Goal: Task Accomplishment & Management: Manage account settings

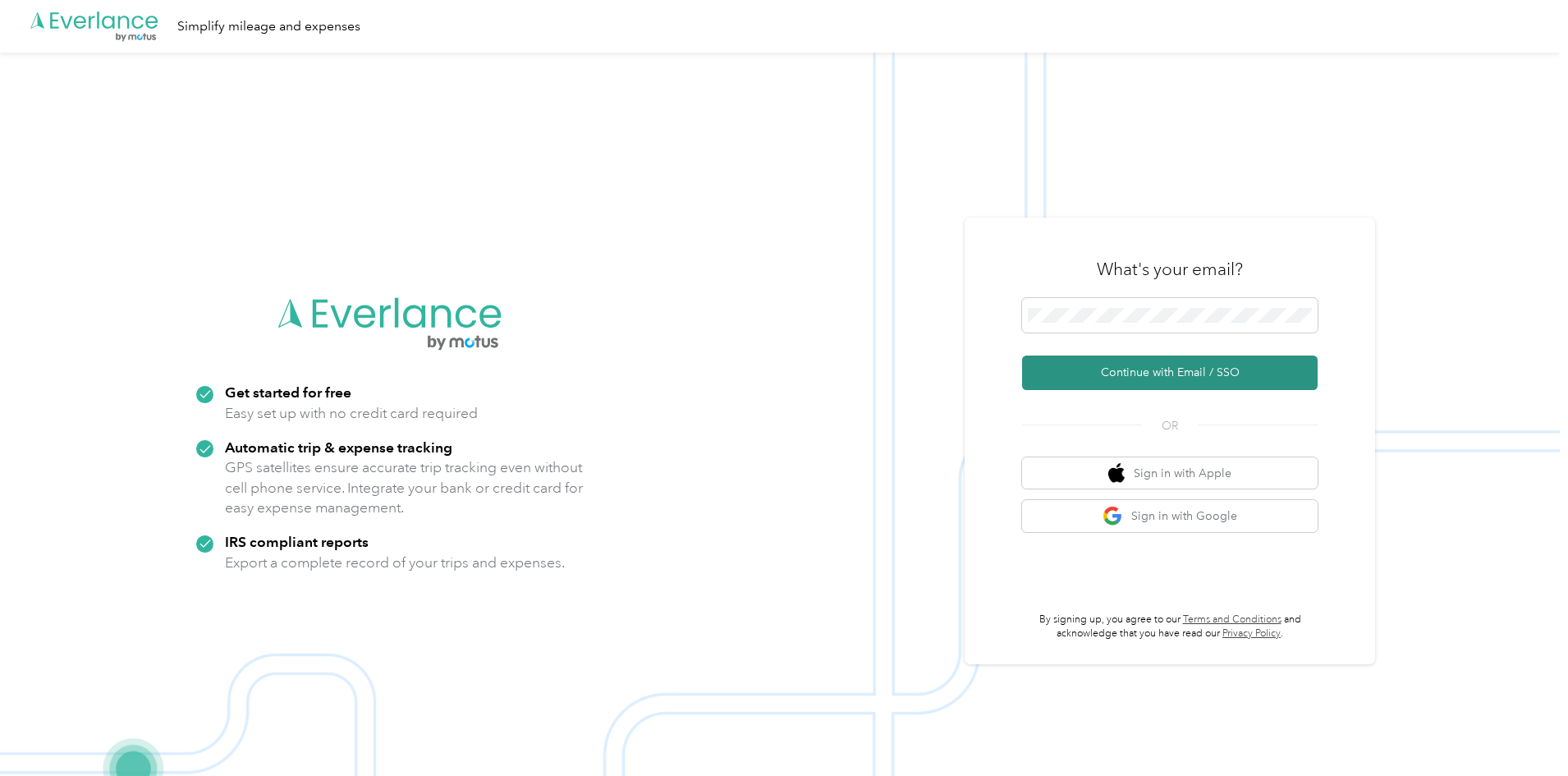
click at [1140, 373] on button "Continue with Email / SSO" at bounding box center [1170, 373] width 296 height 34
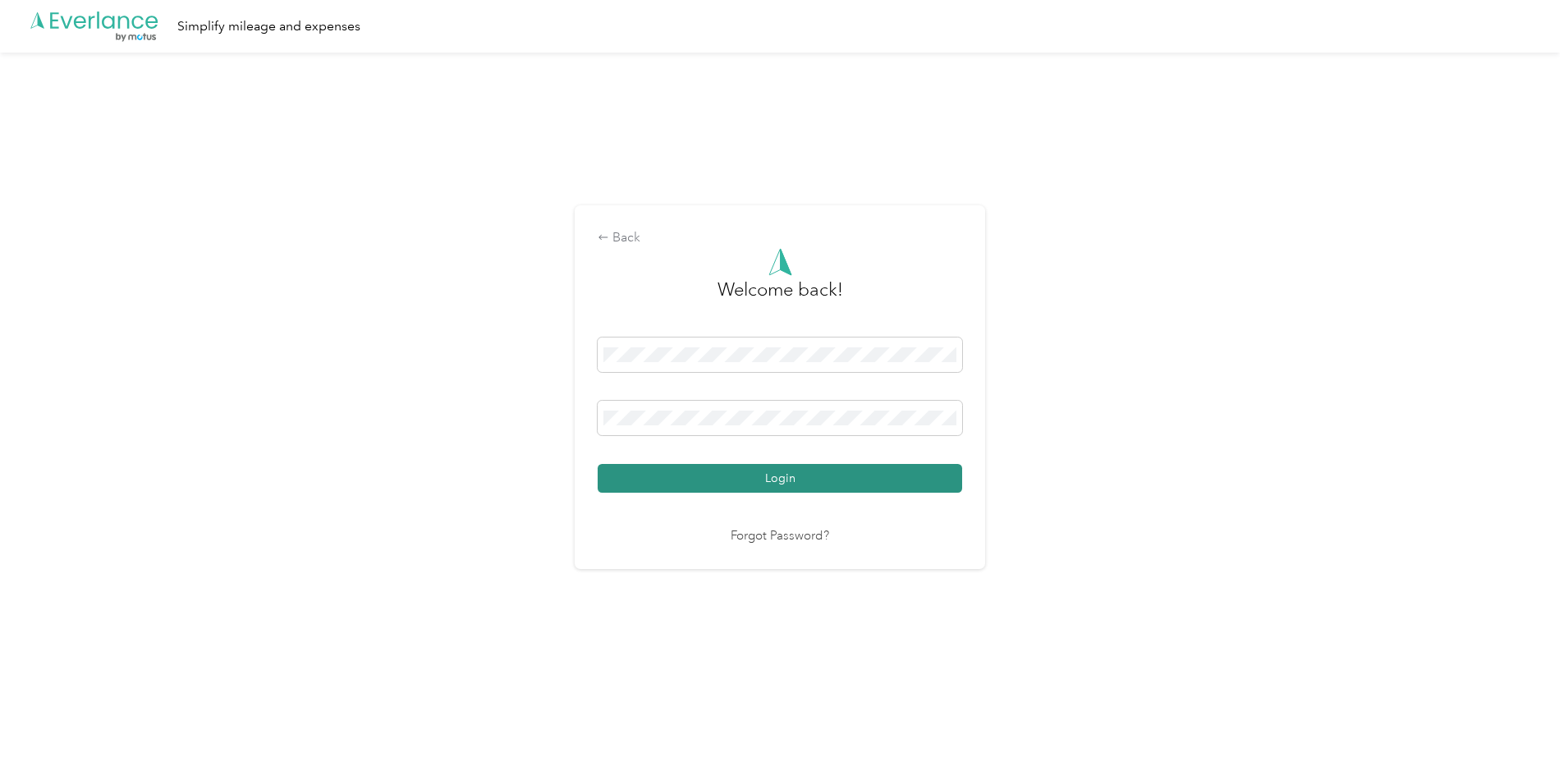
click at [699, 475] on button "Login" at bounding box center [780, 477] width 364 height 28
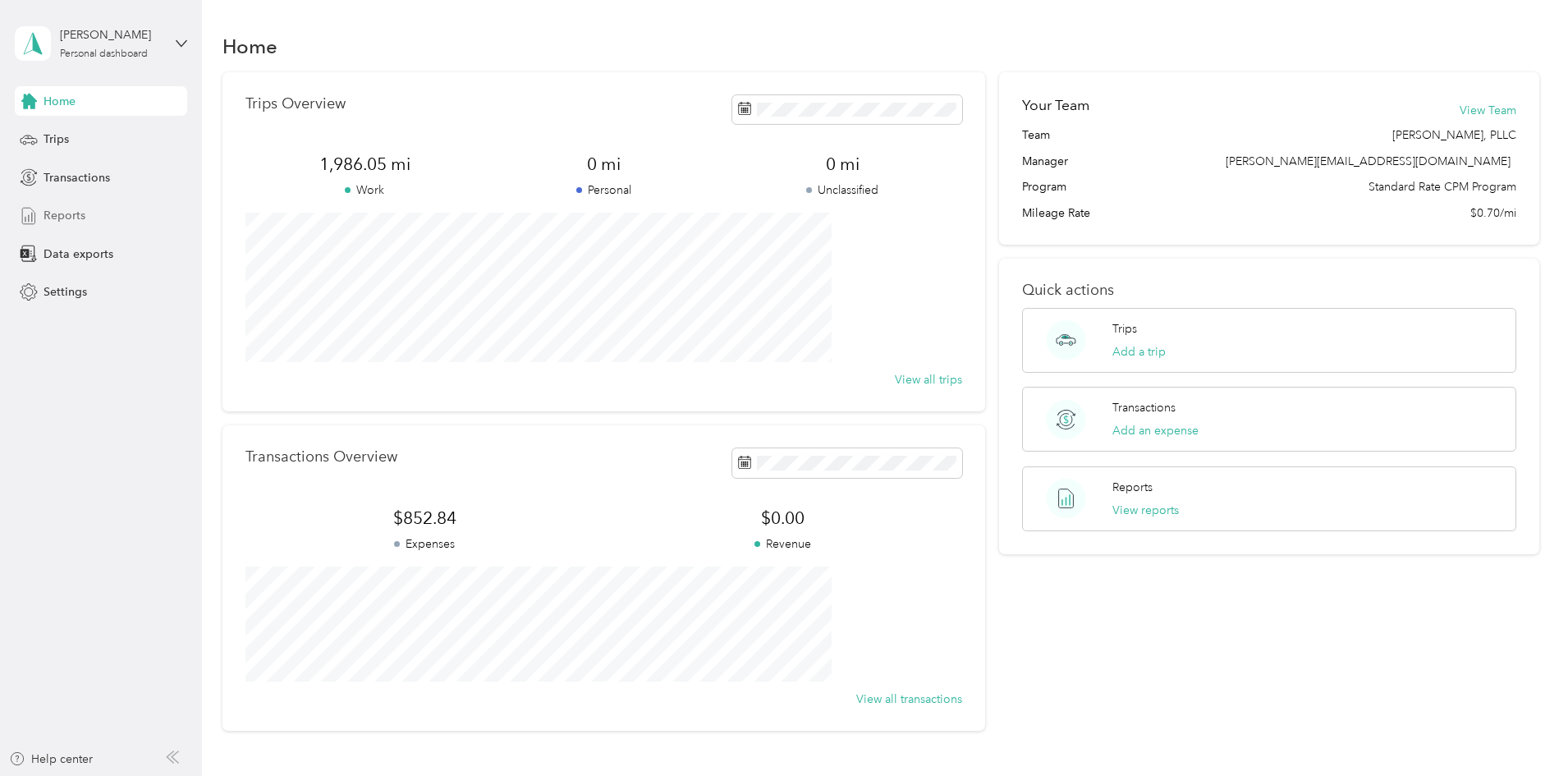
click at [63, 210] on span "Reports" at bounding box center [65, 215] width 42 height 17
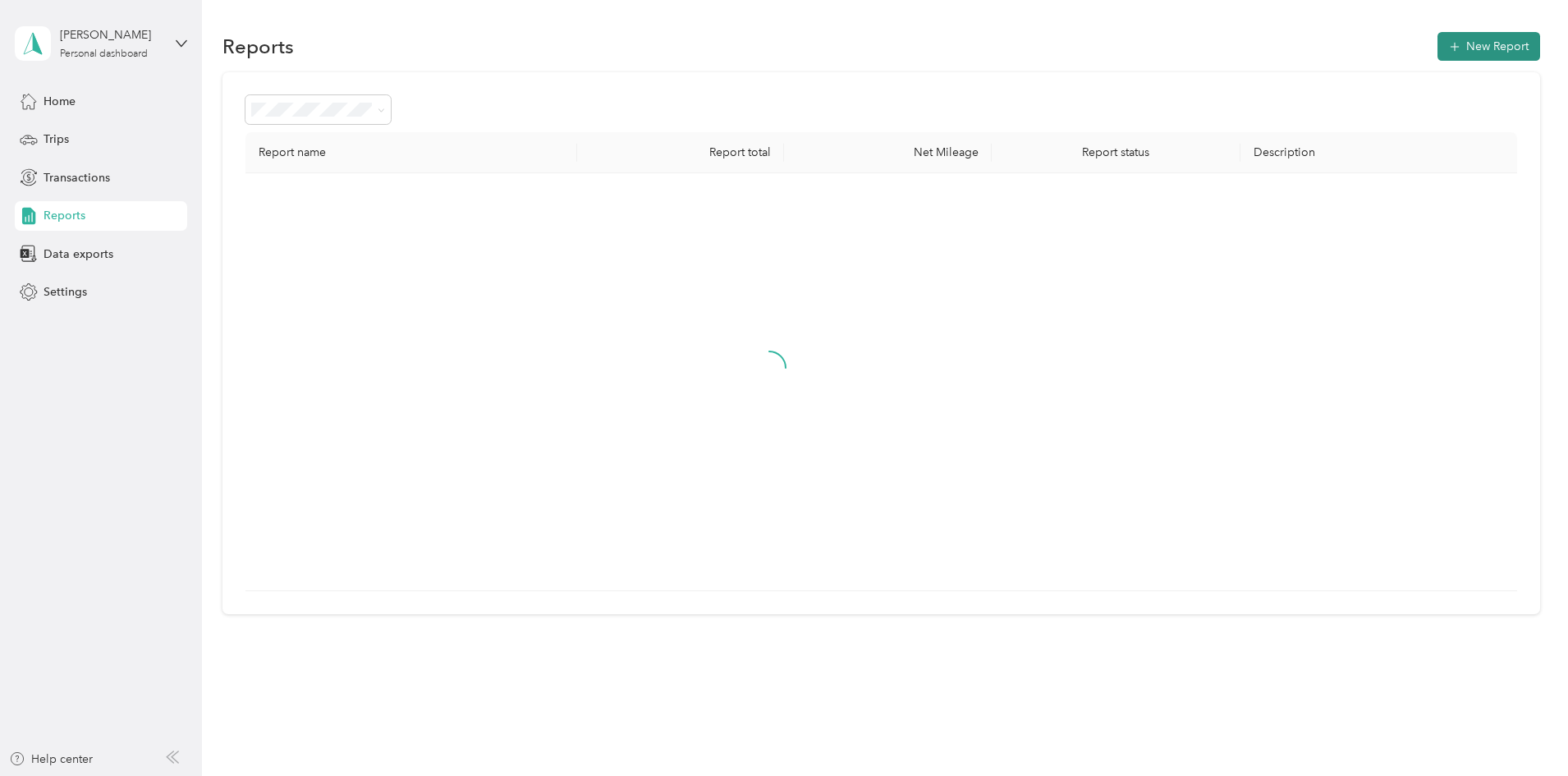
click at [1438, 46] on button "New Report" at bounding box center [1489, 46] width 103 height 28
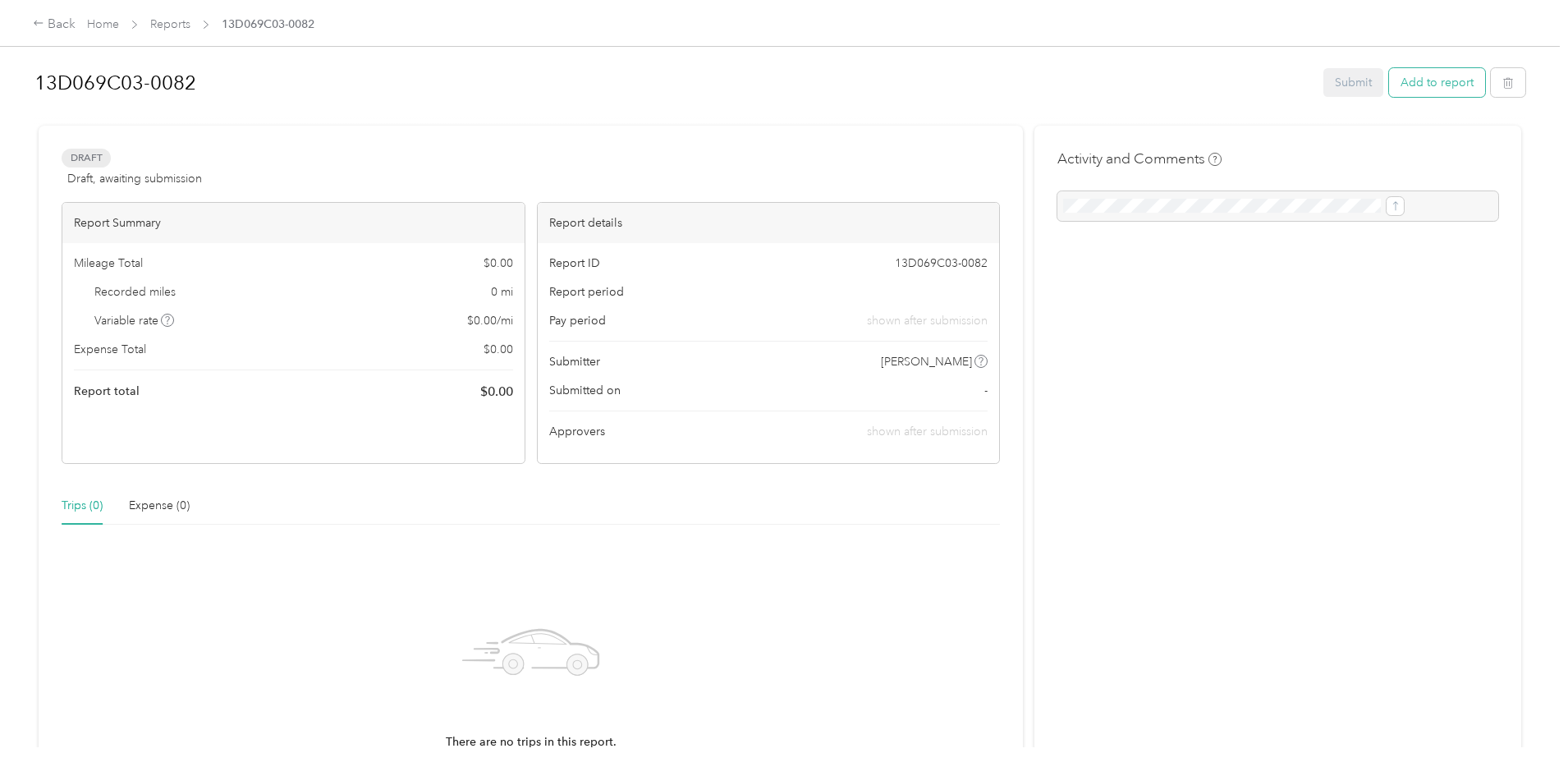
click at [1390, 75] on button "Add to report" at bounding box center [1438, 82] width 96 height 28
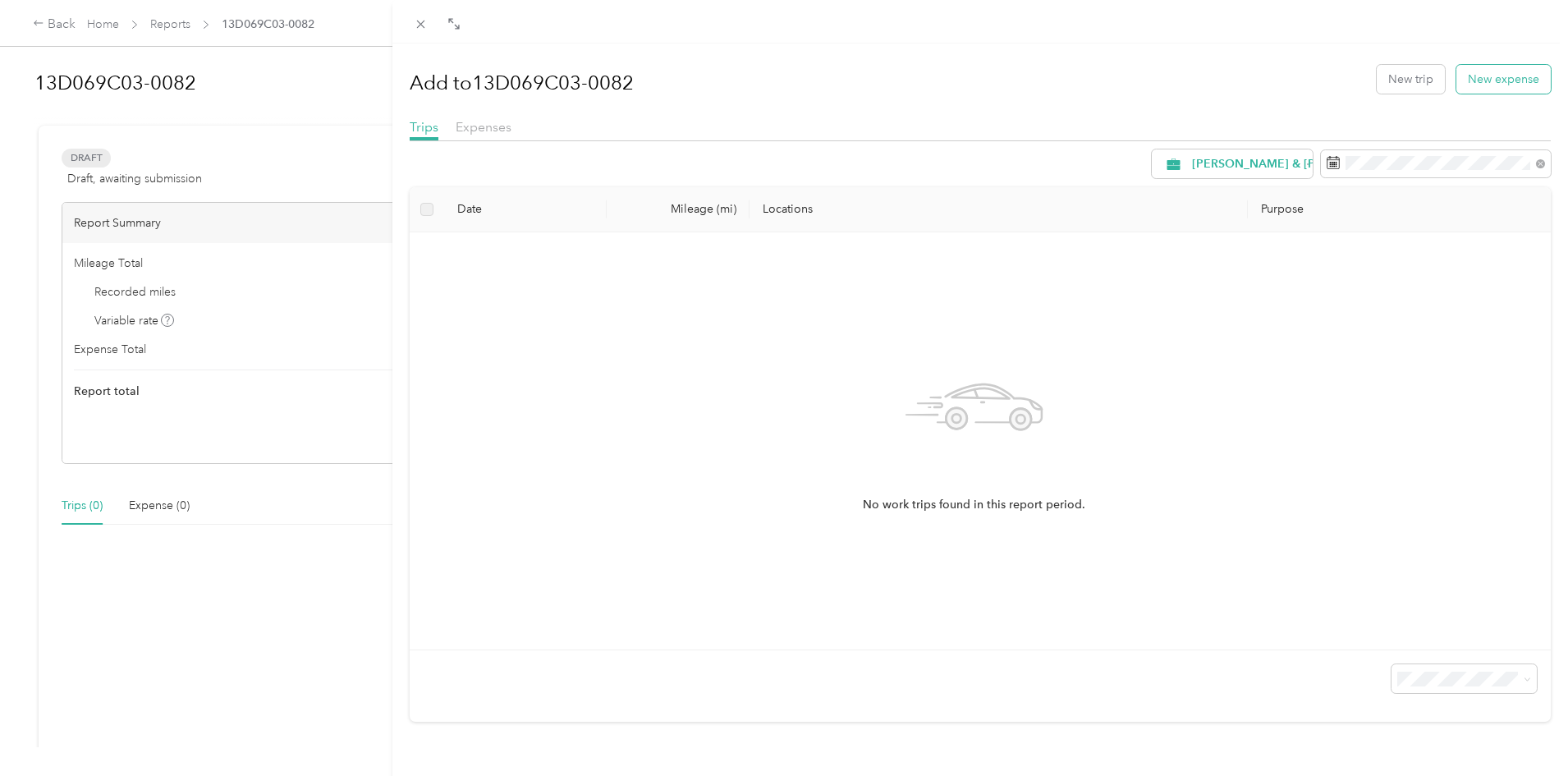
click at [1459, 71] on button "New expense" at bounding box center [1504, 78] width 95 height 28
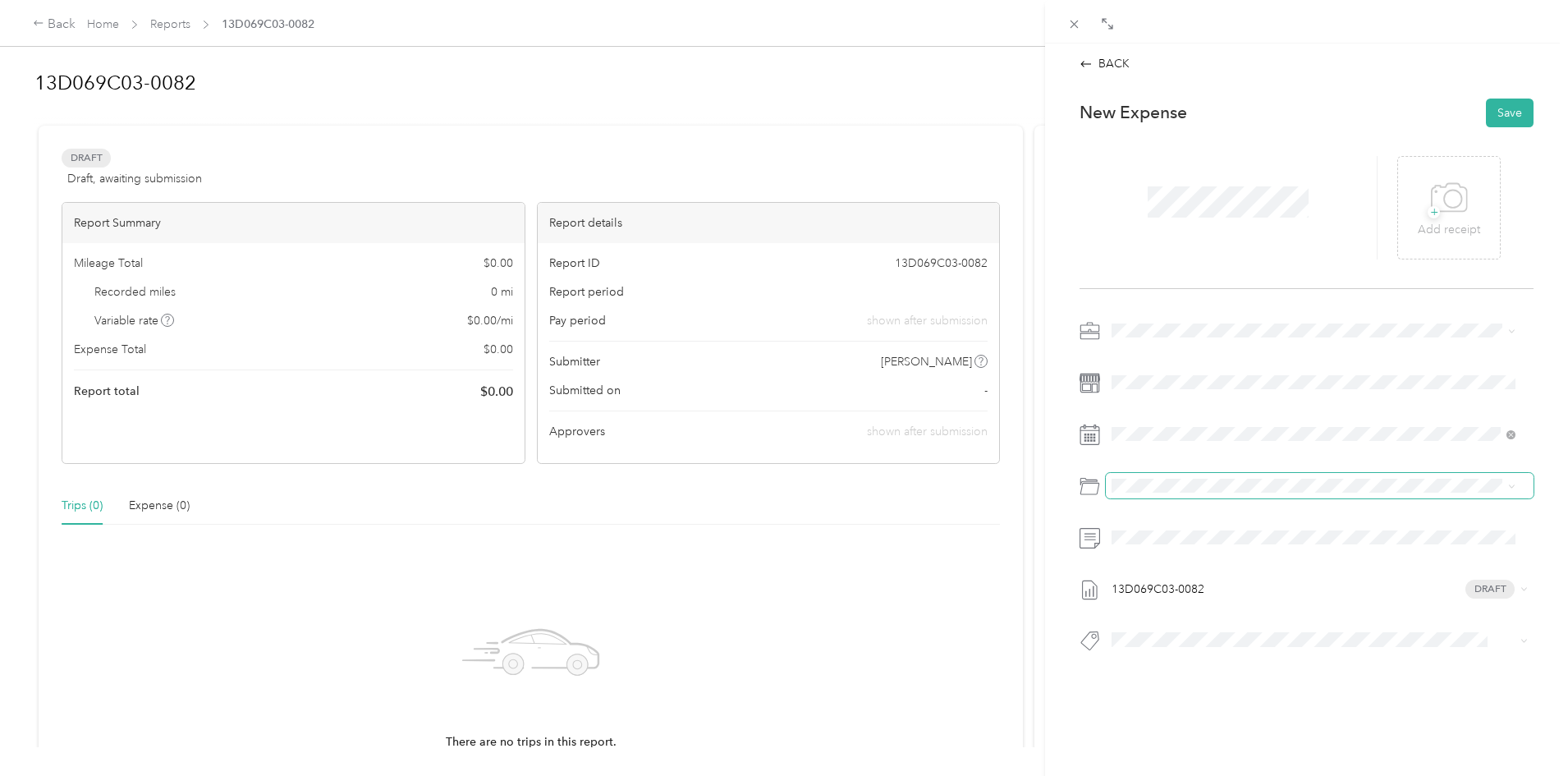
click at [1136, 495] on span at bounding box center [1320, 486] width 428 height 26
click at [1152, 580] on div "Case Expenses" at bounding box center [1314, 578] width 393 height 18
click at [1501, 111] on button "Save" at bounding box center [1509, 112] width 47 height 28
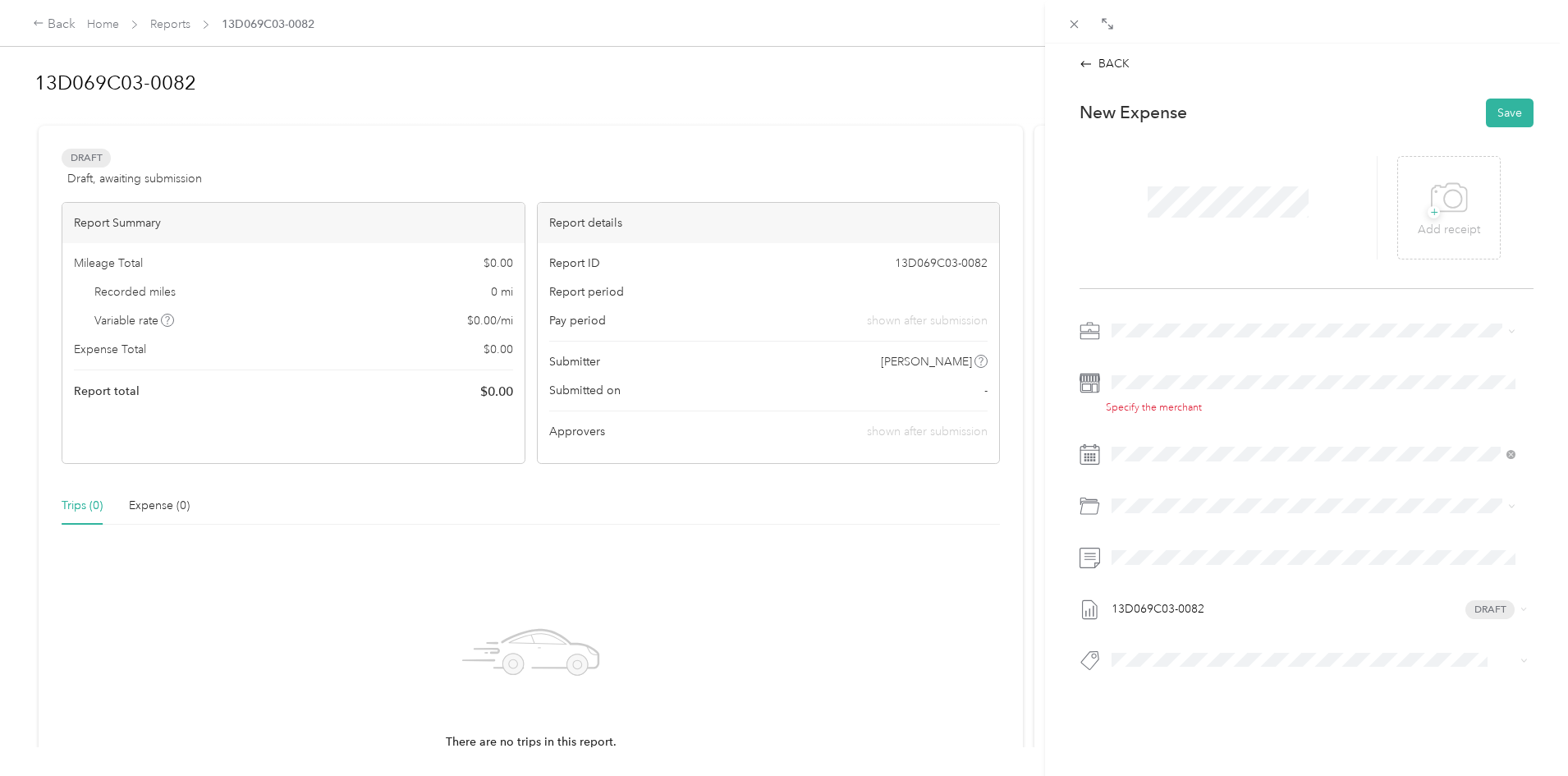
click at [1170, 357] on div "Specify the merchant 13D069C03-0082 Draft" at bounding box center [1306, 500] width 454 height 365
click at [1162, 371] on span at bounding box center [1320, 382] width 428 height 26
click at [1495, 107] on button "Save" at bounding box center [1509, 112] width 47 height 28
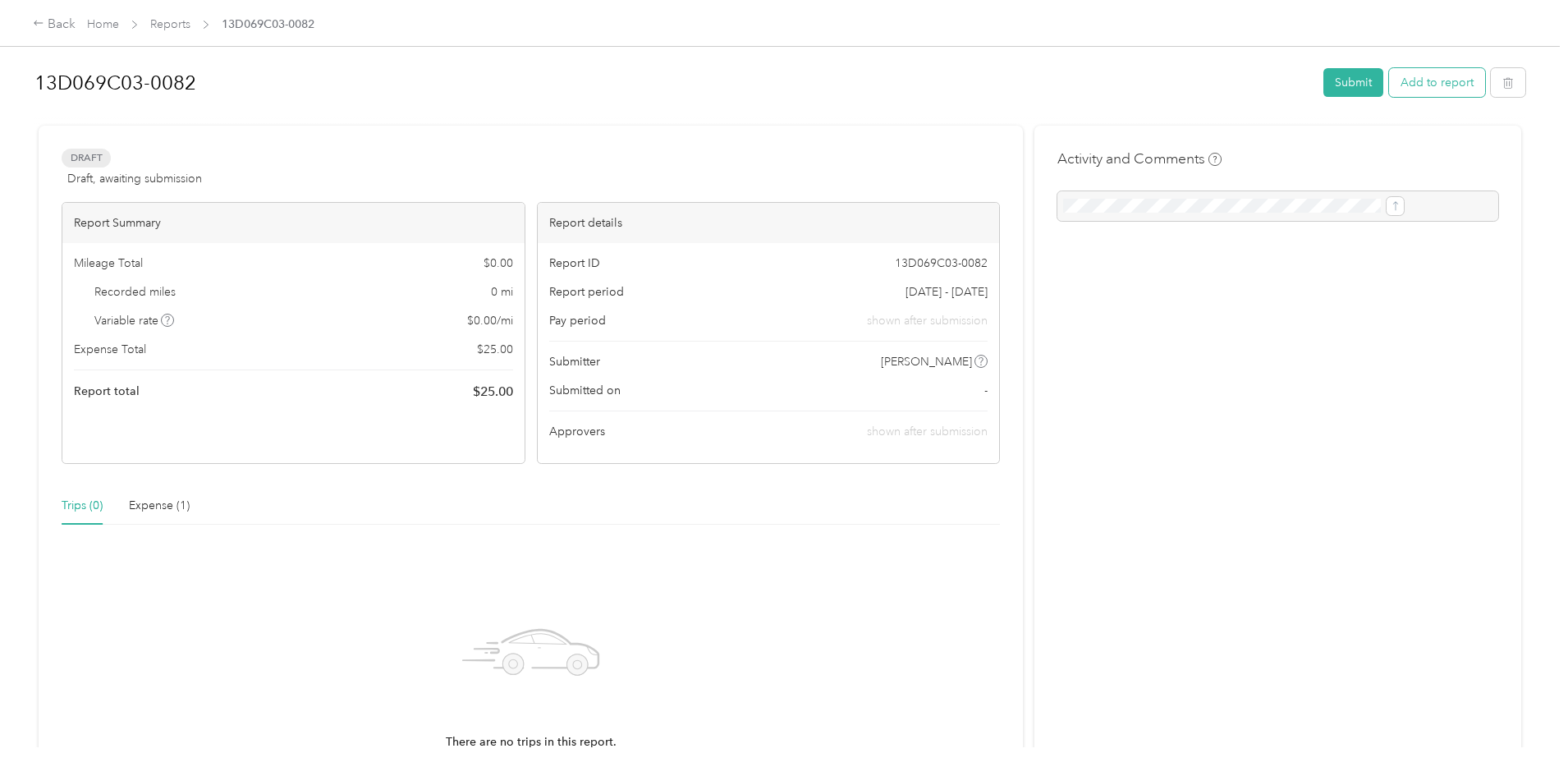
click at [1390, 75] on button "Add to report" at bounding box center [1438, 82] width 96 height 28
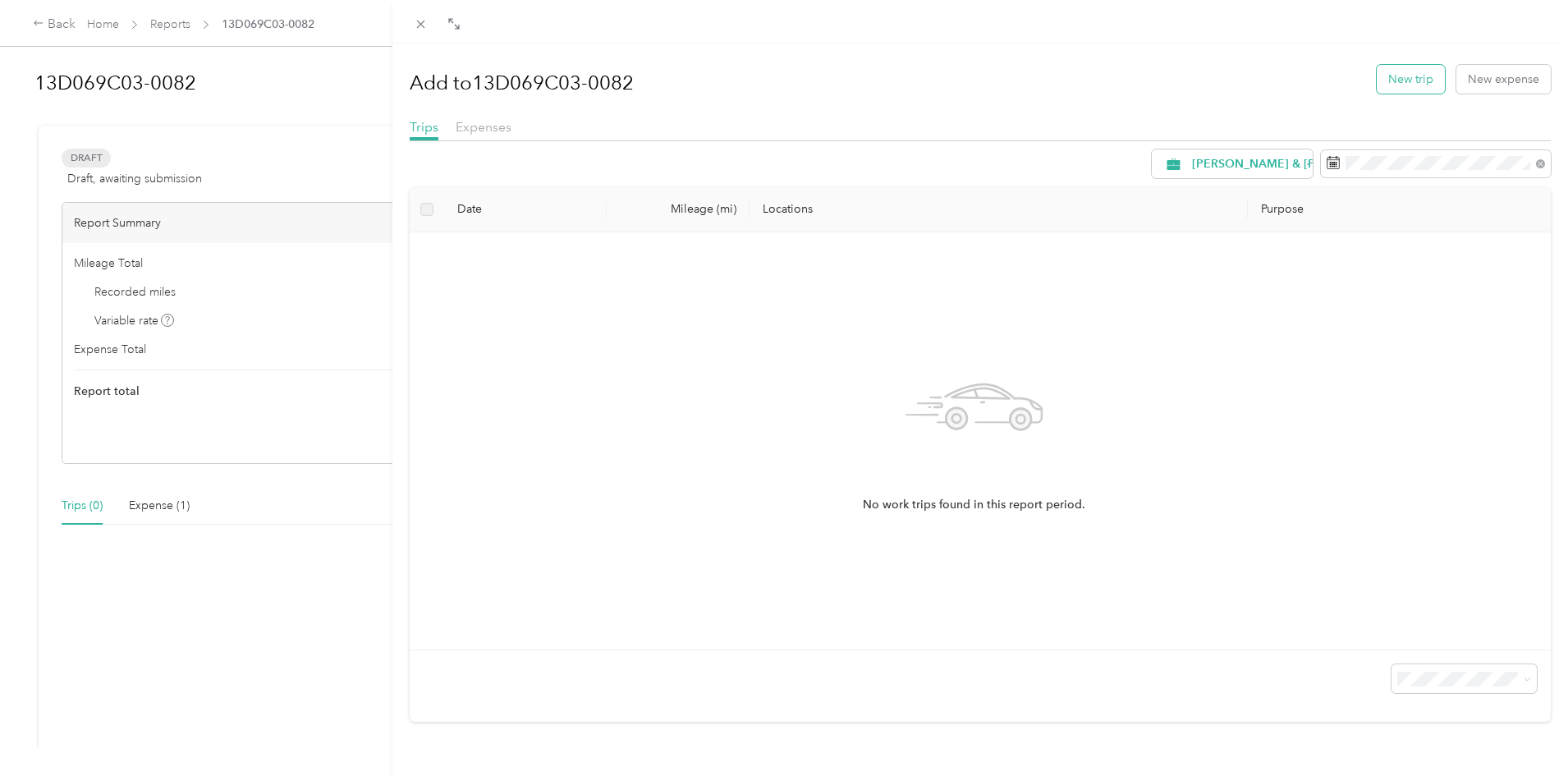
click at [1394, 76] on button "New trip" at bounding box center [1410, 78] width 68 height 28
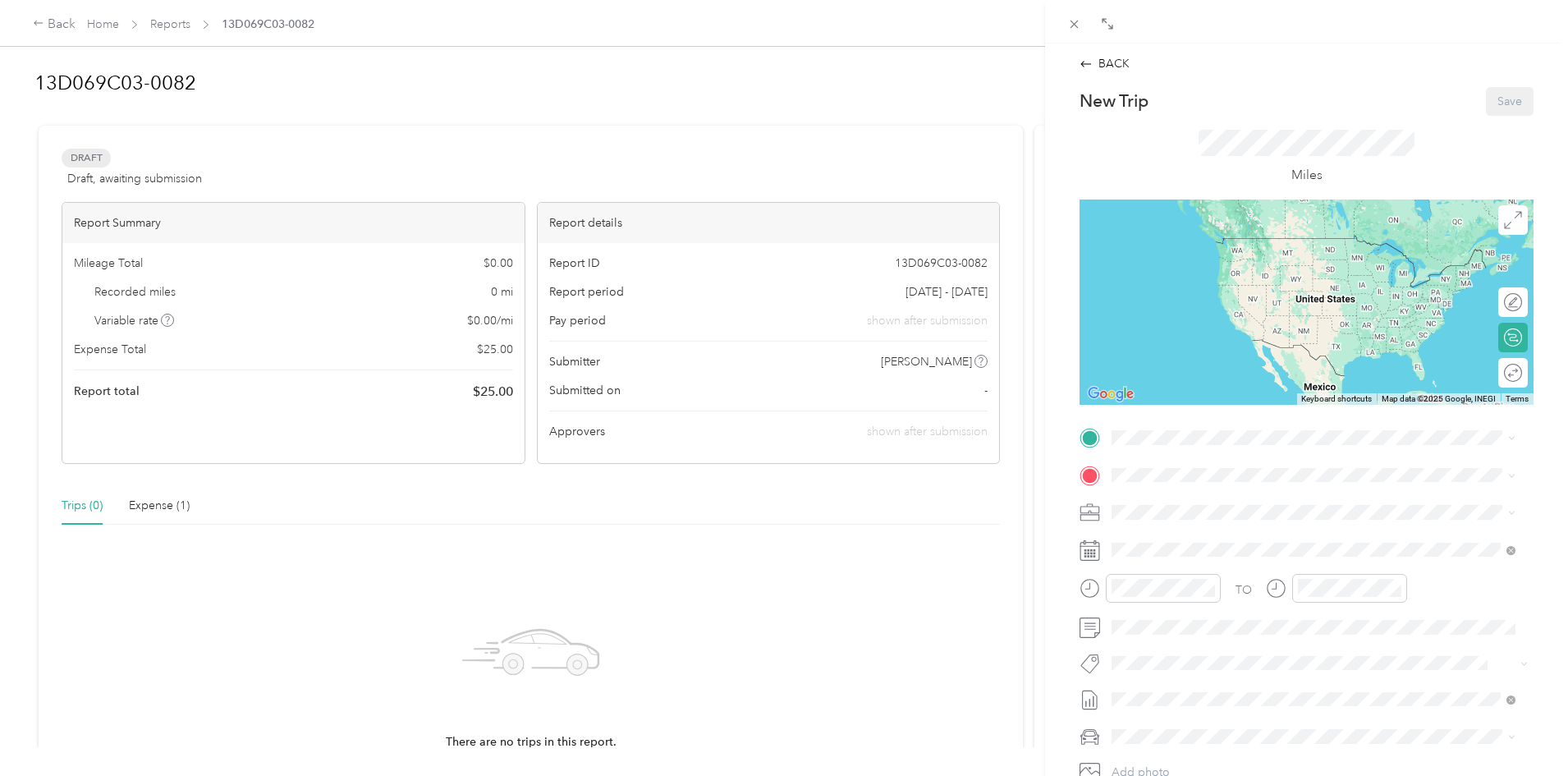
click at [1164, 475] on span "From your Favorite places" at bounding box center [1186, 469] width 139 height 15
click at [1186, 506] on strong "[PERSON_NAME] & [PERSON_NAME]" at bounding box center [1248, 502] width 208 height 15
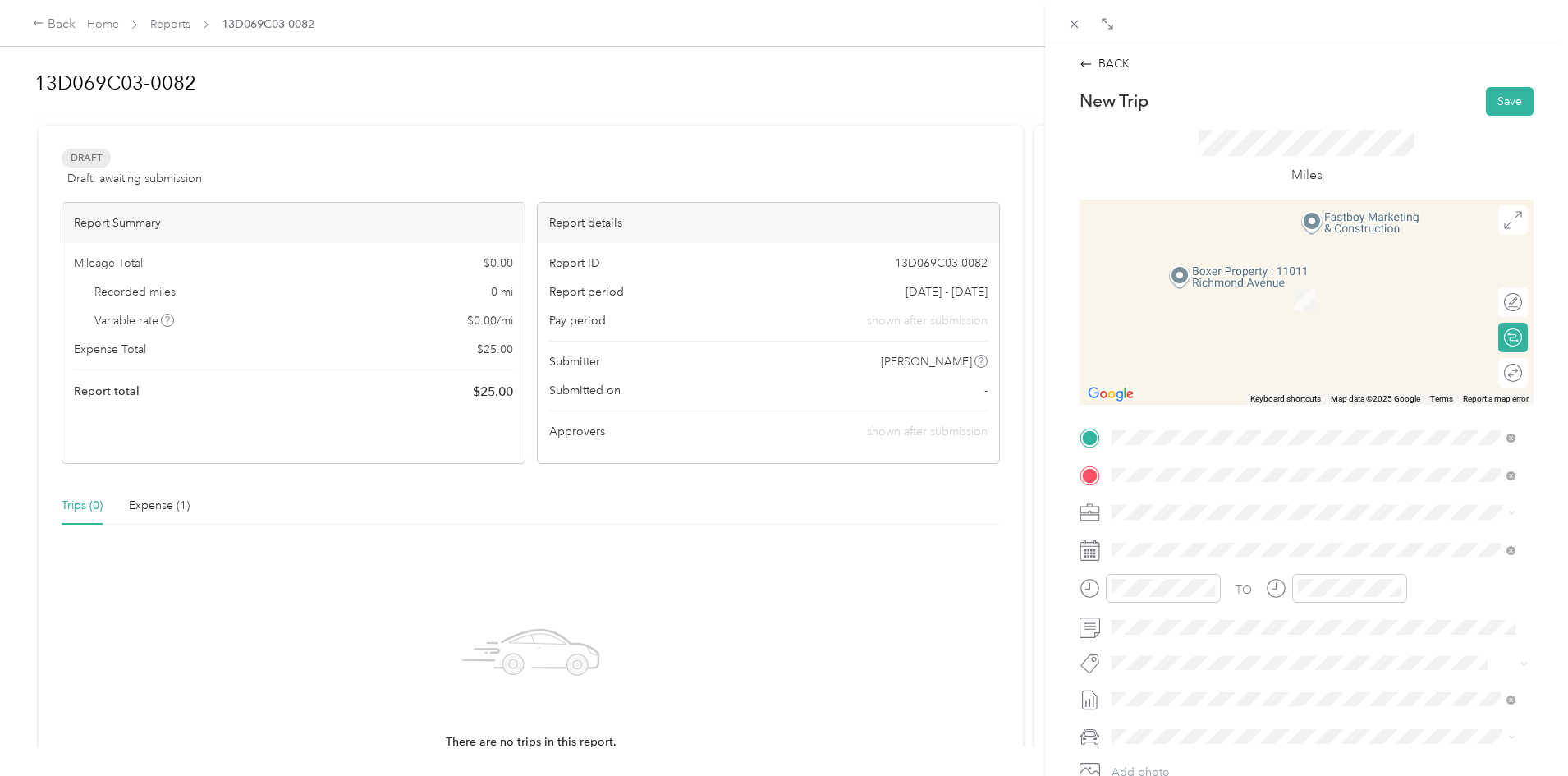
click at [1159, 556] on span "[STREET_ADDRESS]" at bounding box center [1195, 558] width 104 height 14
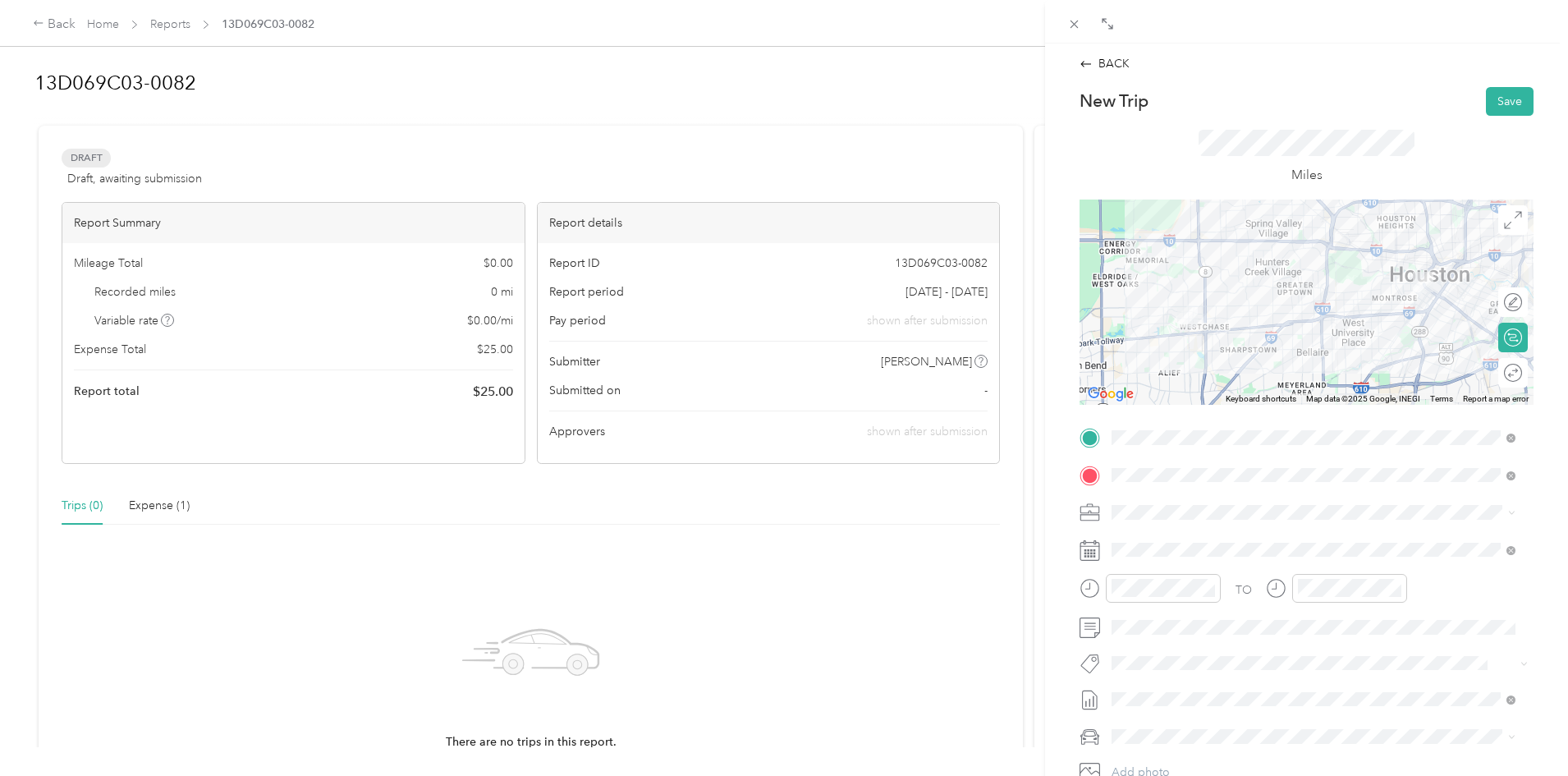
click at [1198, 271] on div at bounding box center [1306, 302] width 454 height 205
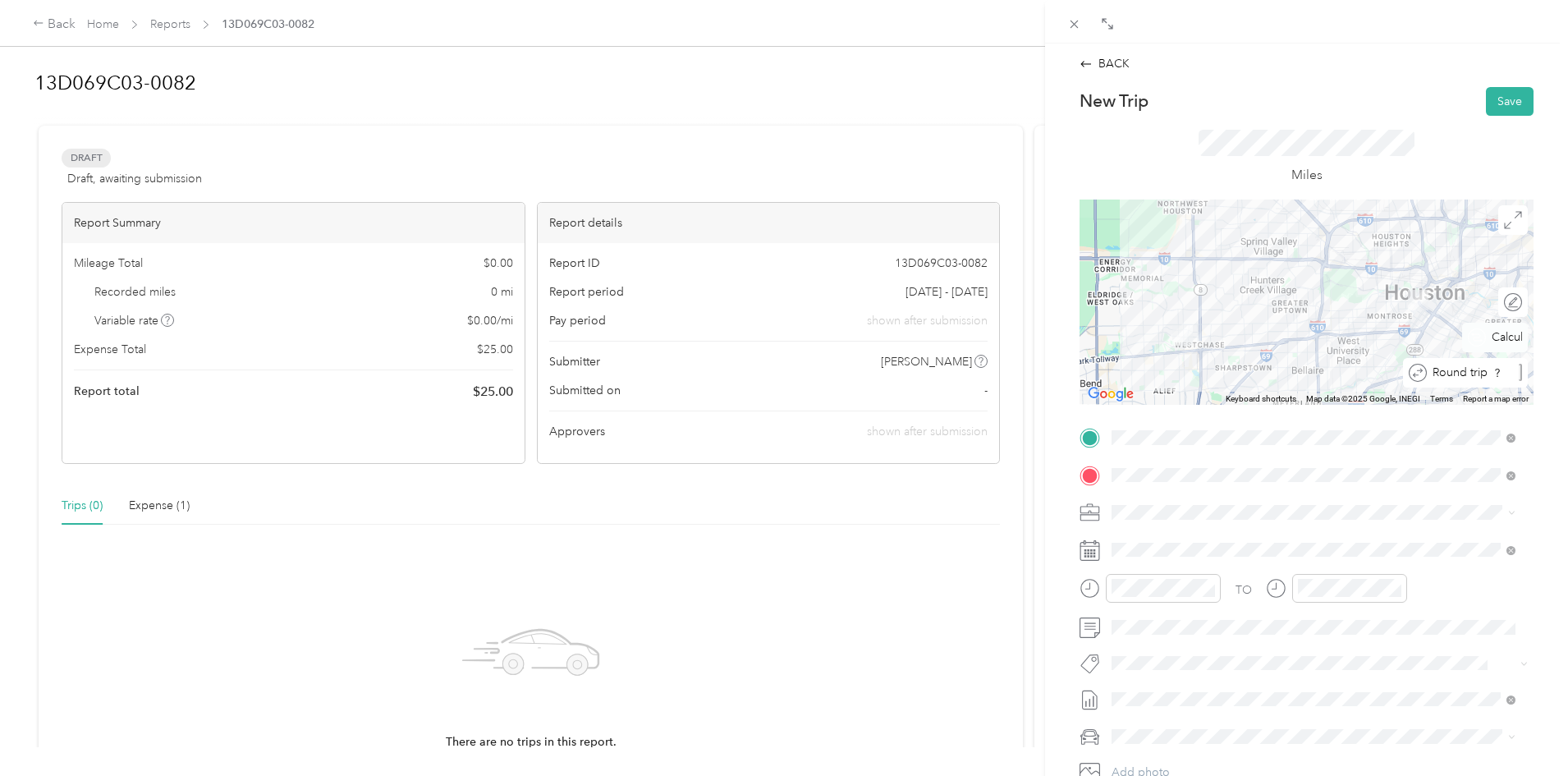
click at [1519, 372] on div at bounding box center [1521, 372] width 3 height 17
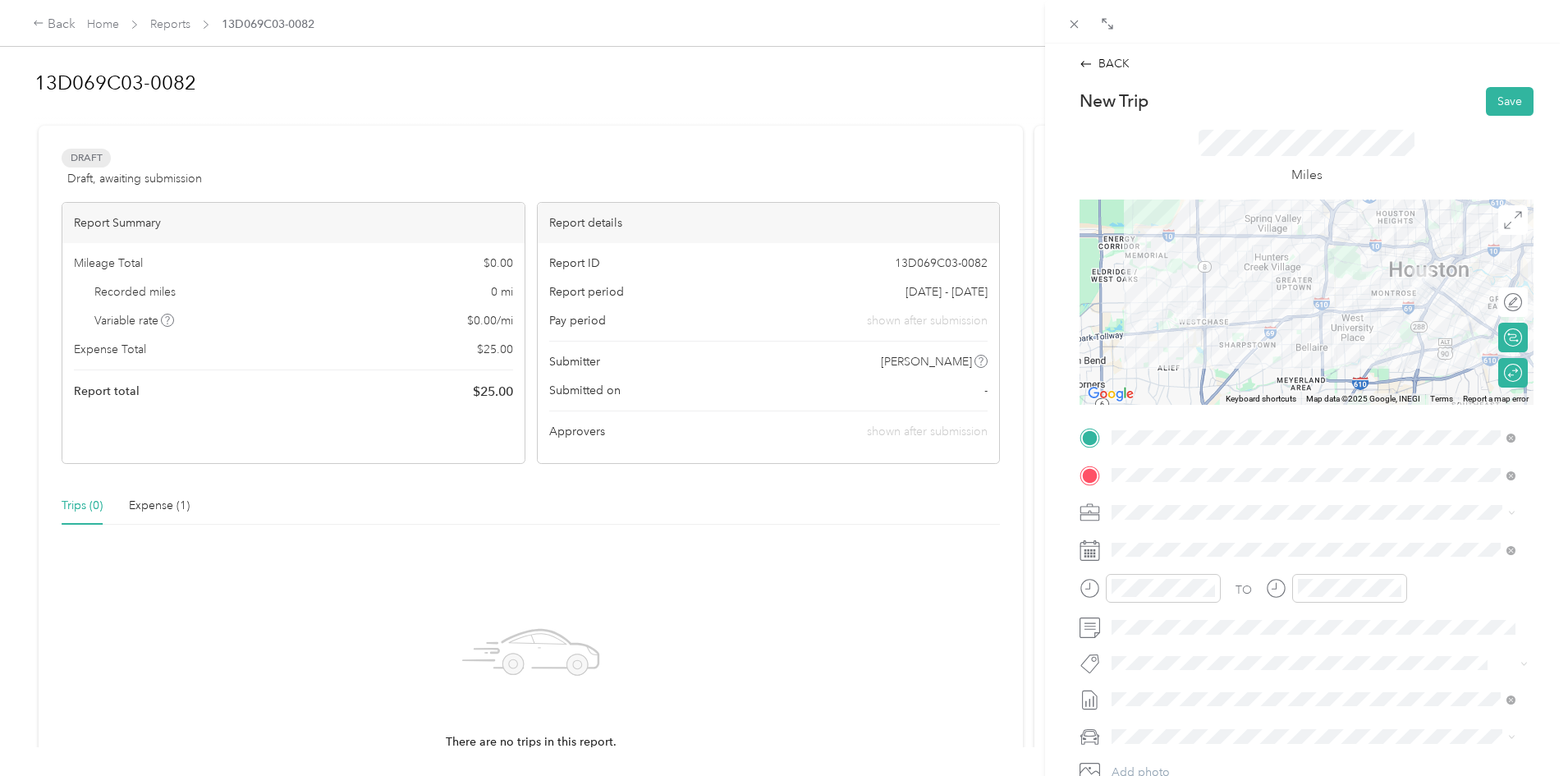
click at [1200, 274] on div at bounding box center [1306, 302] width 454 height 205
click at [1504, 381] on div "Round trip" at bounding box center [1490, 373] width 77 height 29
click at [1363, 252] on div at bounding box center [1306, 302] width 454 height 205
click at [1344, 251] on div at bounding box center [1306, 302] width 454 height 205
click at [1504, 370] on icon at bounding box center [1513, 372] width 18 height 18
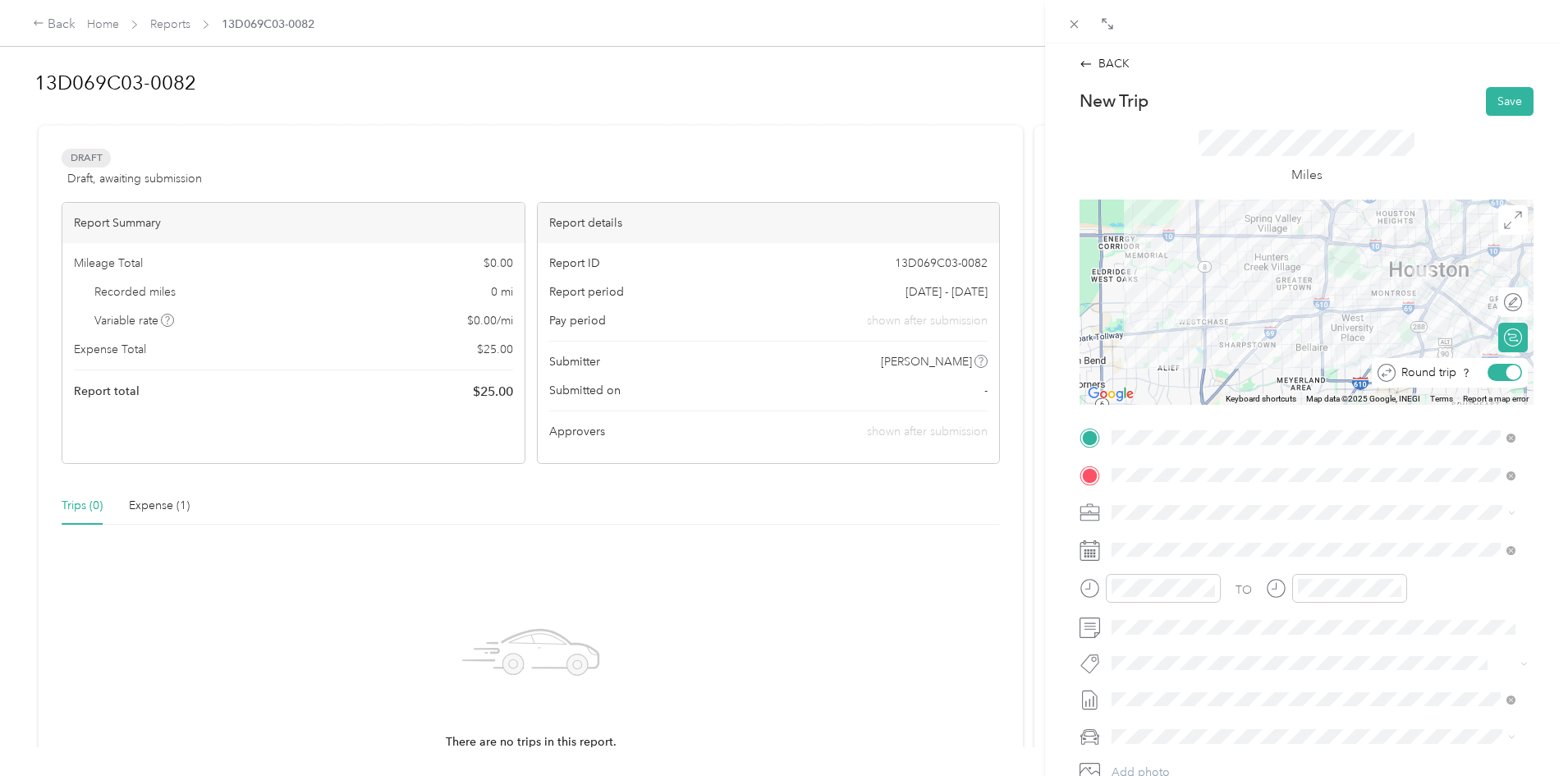
click at [1488, 369] on div at bounding box center [1505, 372] width 34 height 17
click at [1416, 266] on div at bounding box center [1306, 302] width 454 height 205
click at [1260, 241] on div at bounding box center [1306, 302] width 454 height 205
click at [1195, 293] on div at bounding box center [1306, 302] width 454 height 205
click at [1198, 279] on div at bounding box center [1306, 302] width 454 height 205
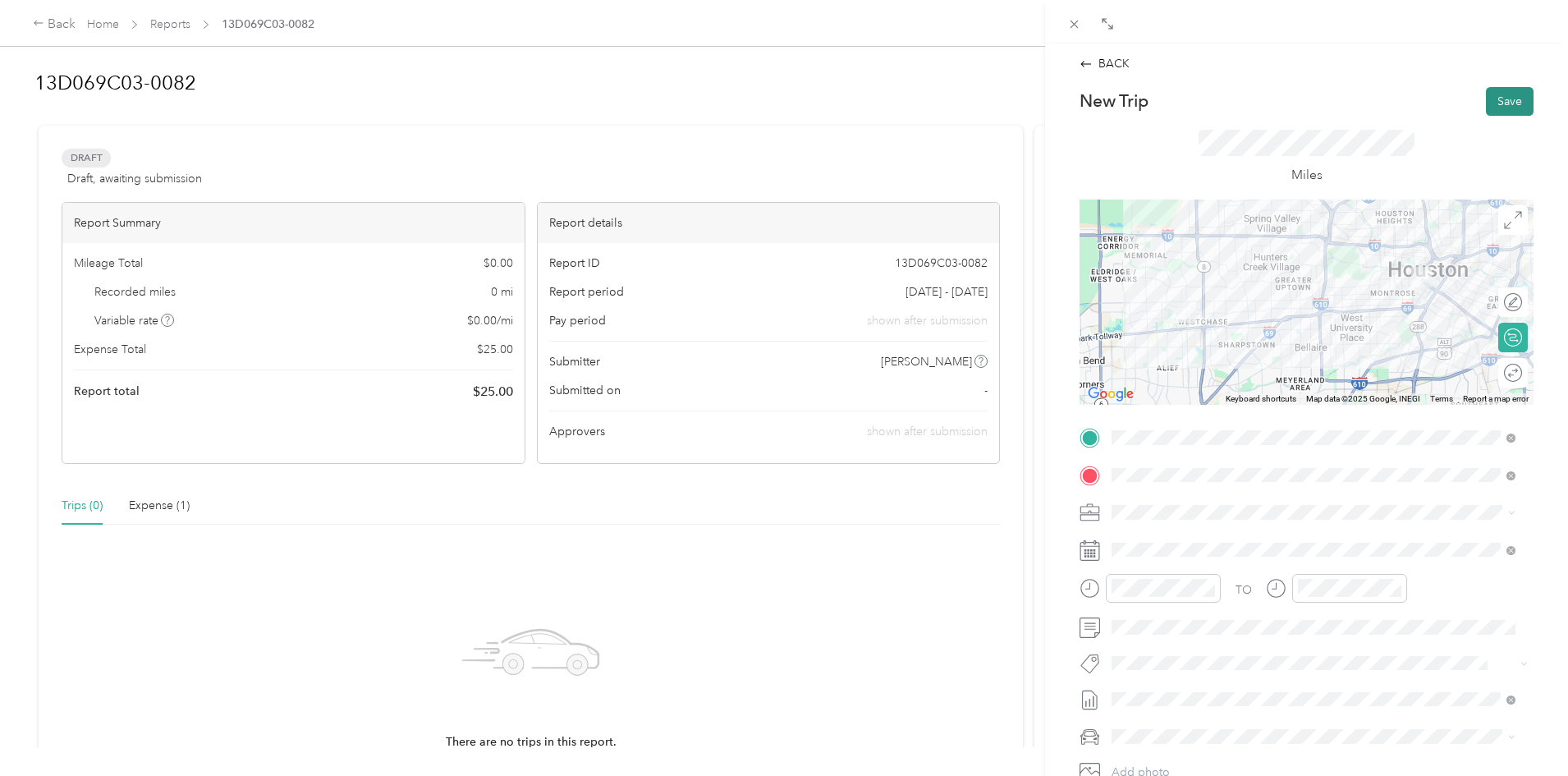
click at [1488, 96] on button "Save" at bounding box center [1509, 101] width 47 height 28
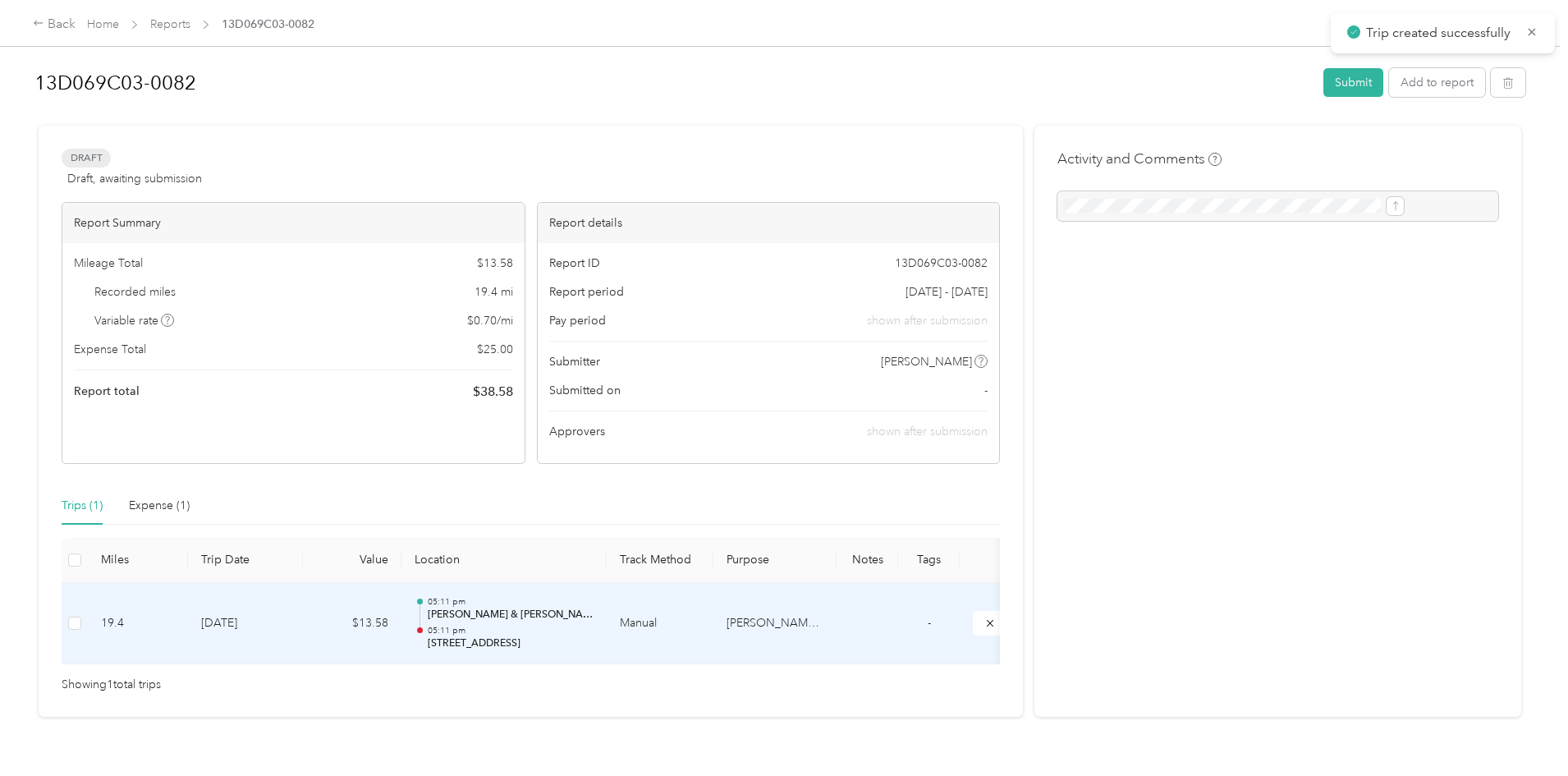
click at [303, 617] on td "[DATE]" at bounding box center [245, 624] width 115 height 82
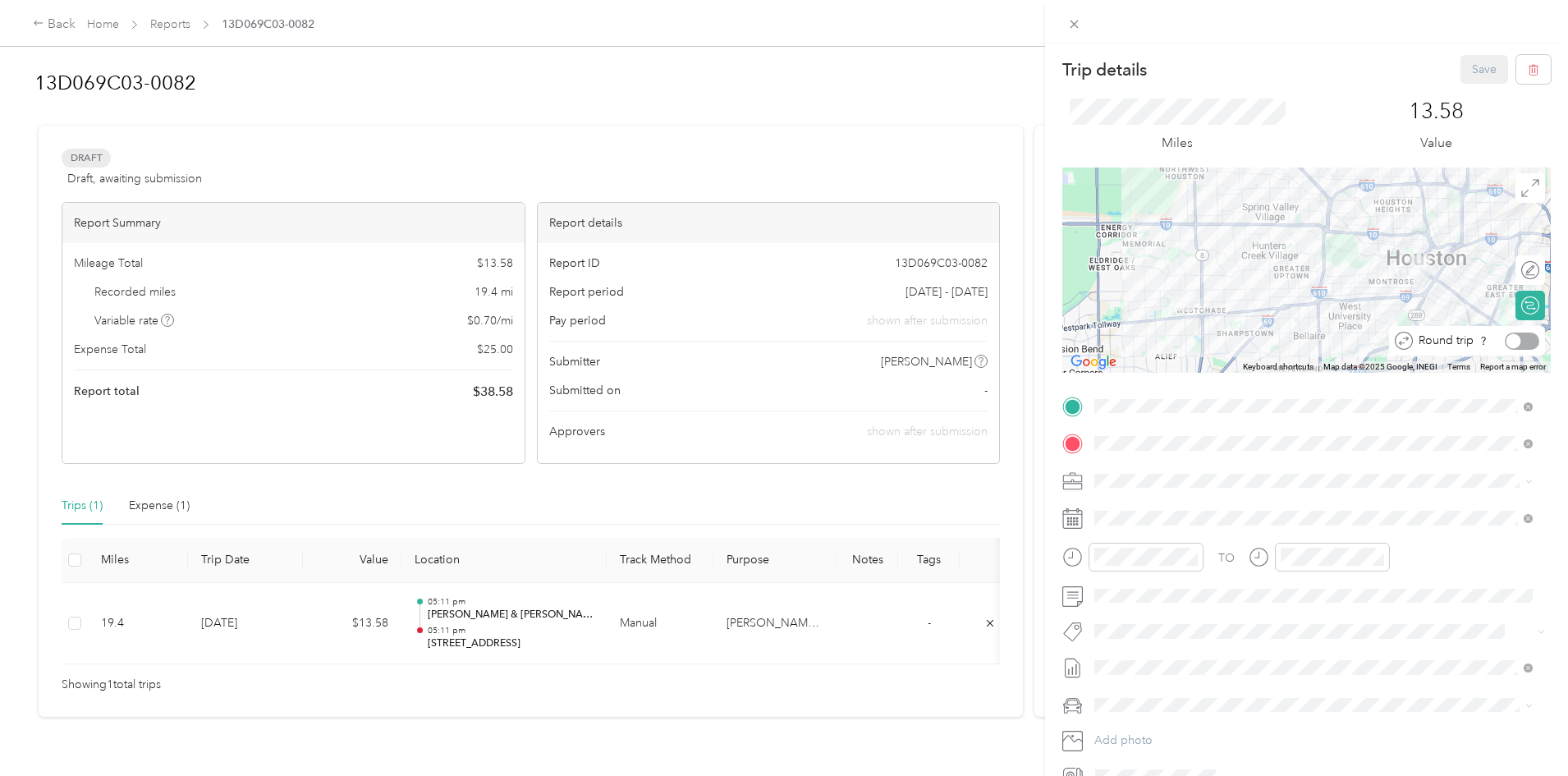
click at [1518, 334] on div at bounding box center [1522, 341] width 34 height 17
click at [1260, 233] on div at bounding box center [1306, 270] width 488 height 205
click at [1267, 229] on div at bounding box center [1306, 270] width 488 height 205
click at [1274, 226] on div at bounding box center [1306, 270] width 488 height 205
click at [1335, 231] on div at bounding box center [1306, 270] width 488 height 205
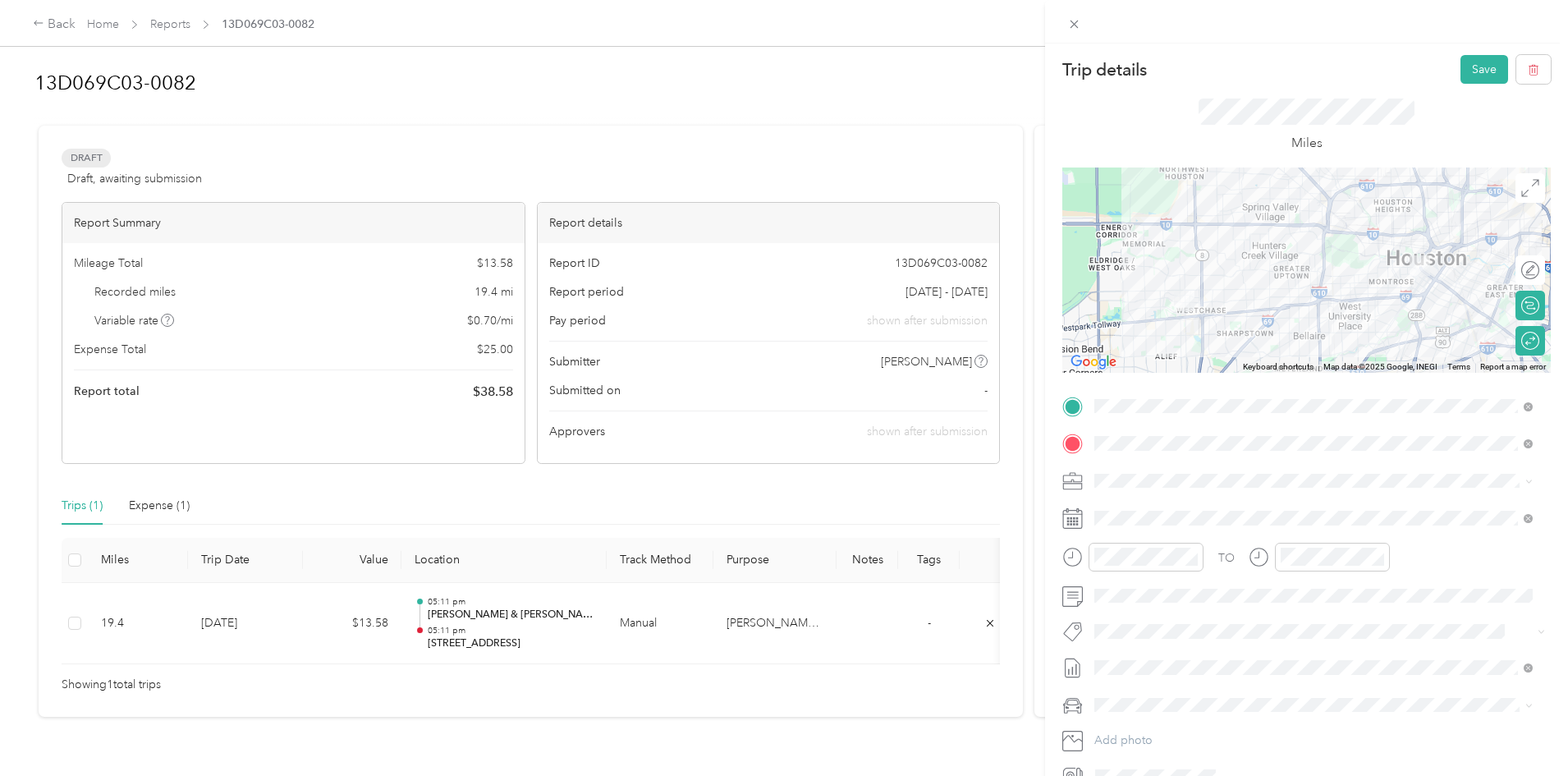
click at [1335, 232] on div at bounding box center [1306, 270] width 488 height 205
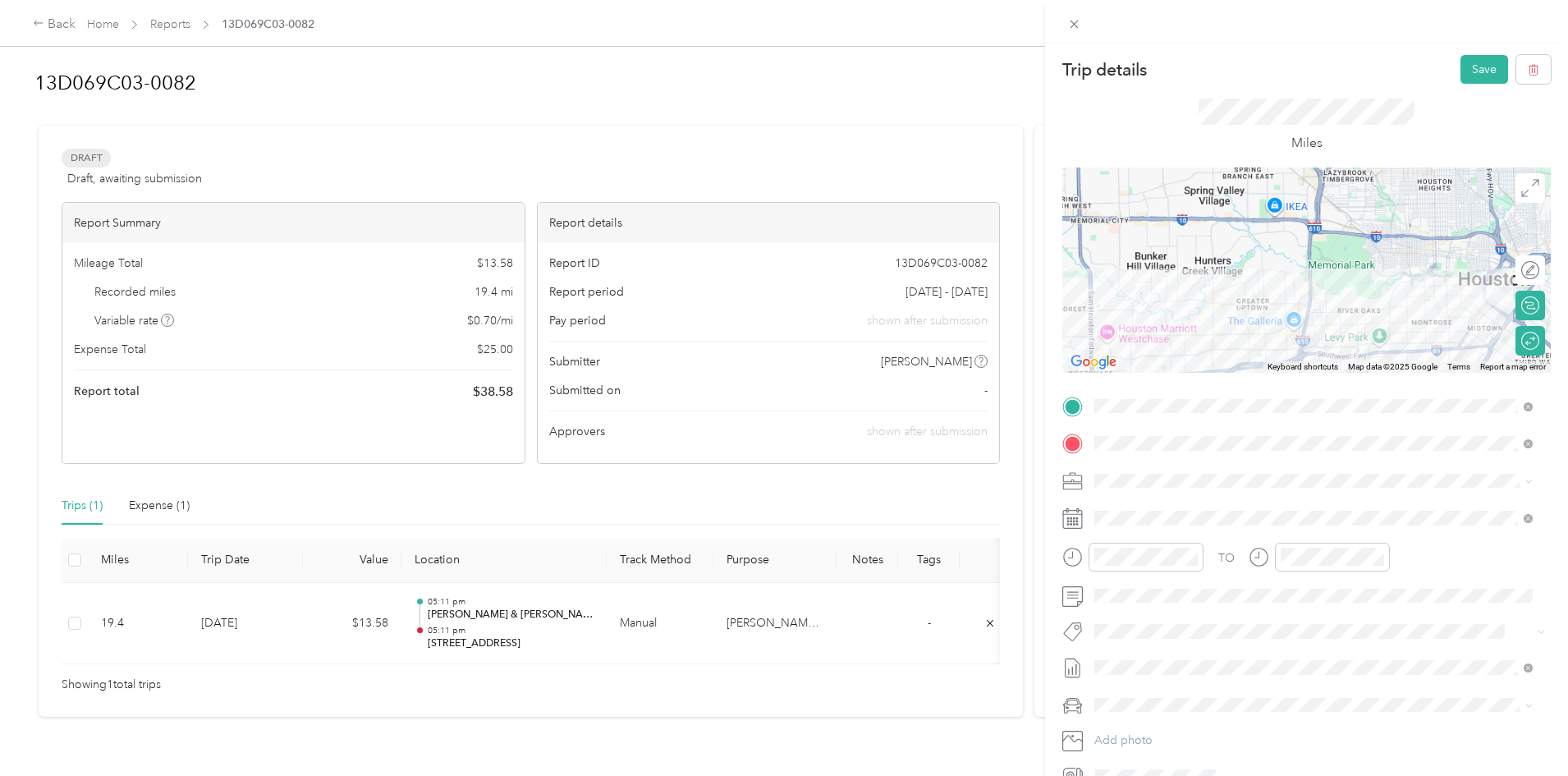
click at [1335, 232] on div at bounding box center [1306, 270] width 488 height 205
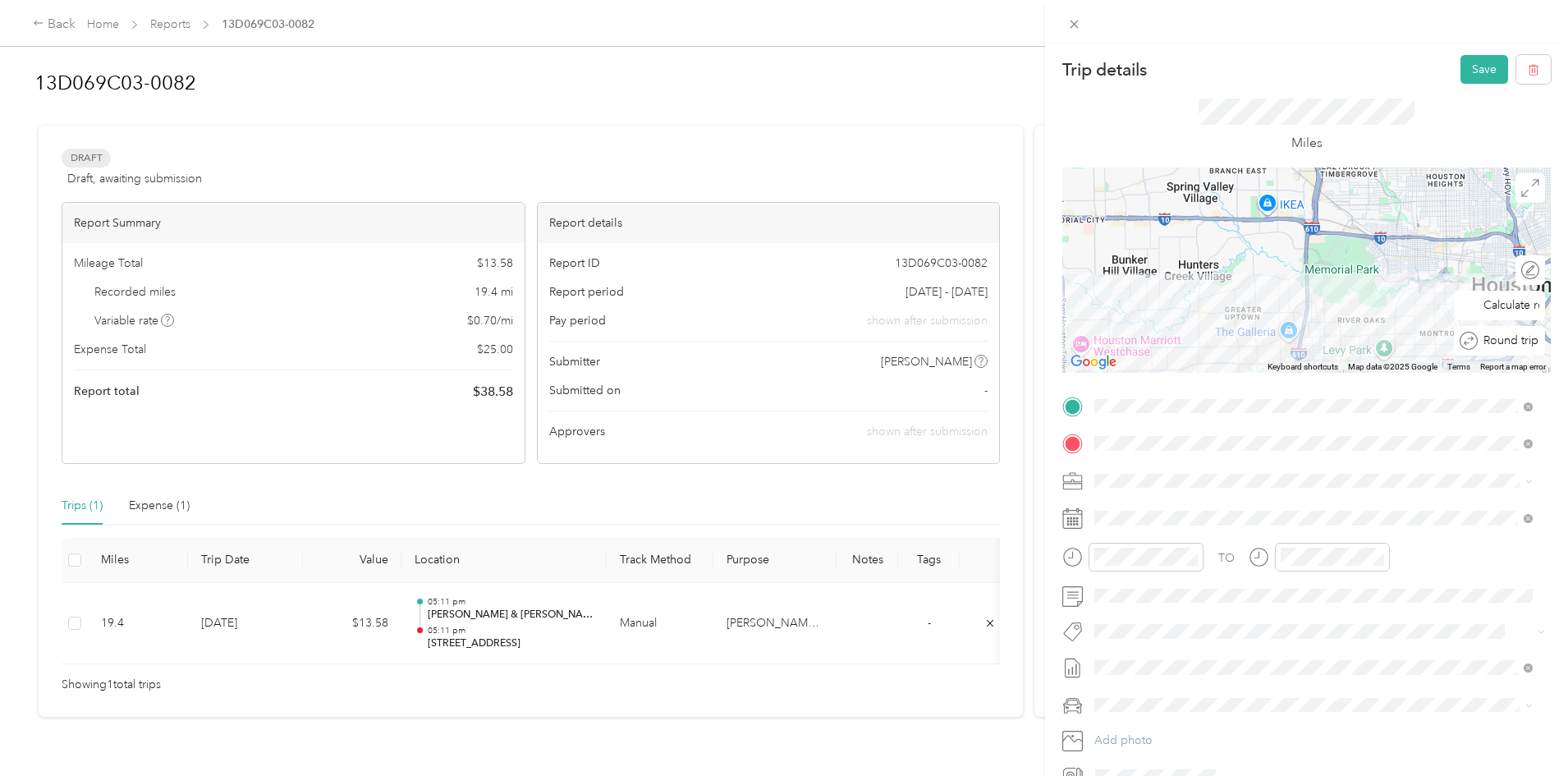
click at [1514, 330] on div "Round trip" at bounding box center [1500, 340] width 91 height 29
click at [1505, 345] on div at bounding box center [1522, 341] width 34 height 17
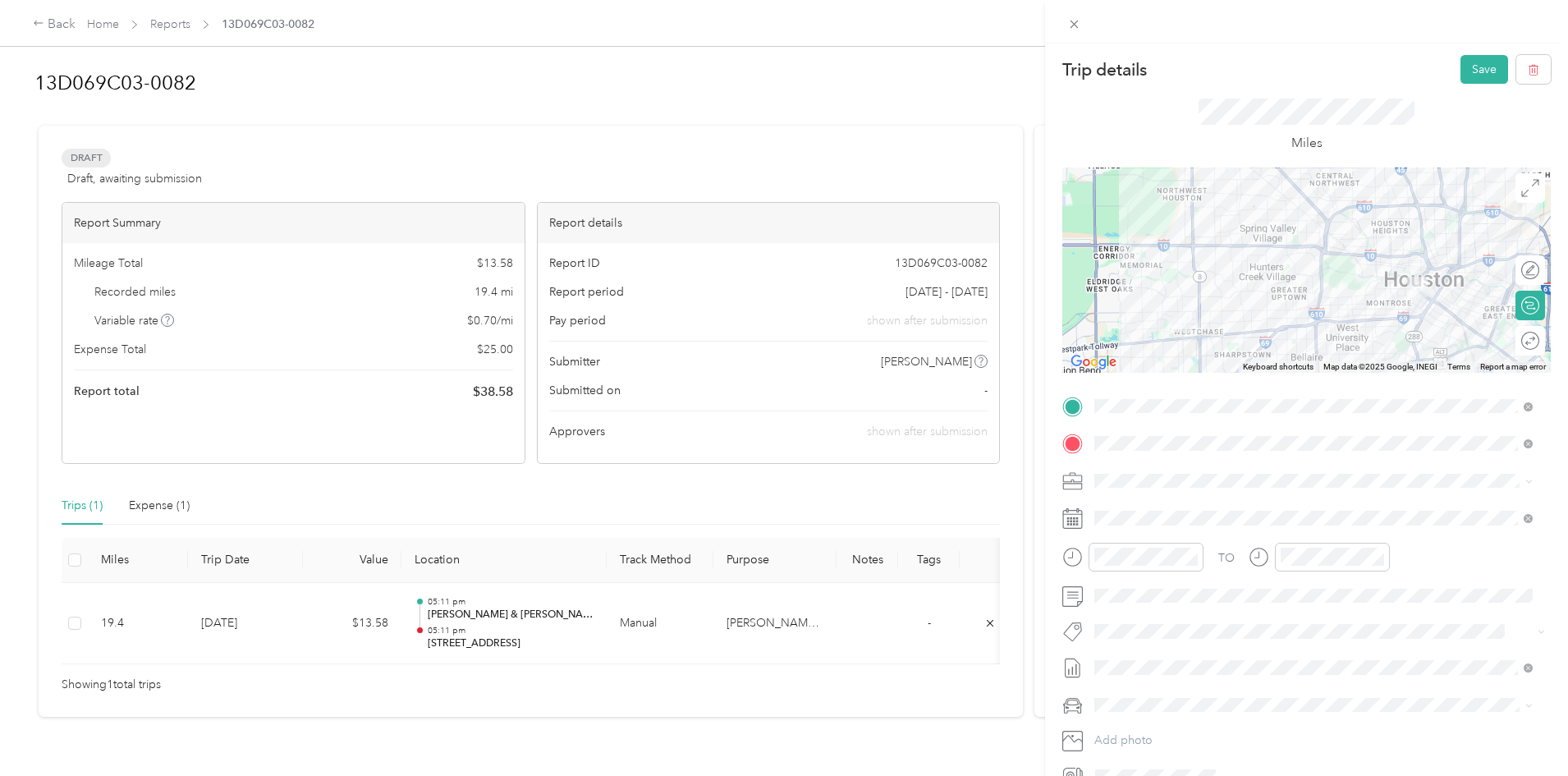
click at [1280, 244] on div at bounding box center [1306, 270] width 488 height 205
click at [1285, 246] on div at bounding box center [1306, 270] width 488 height 205
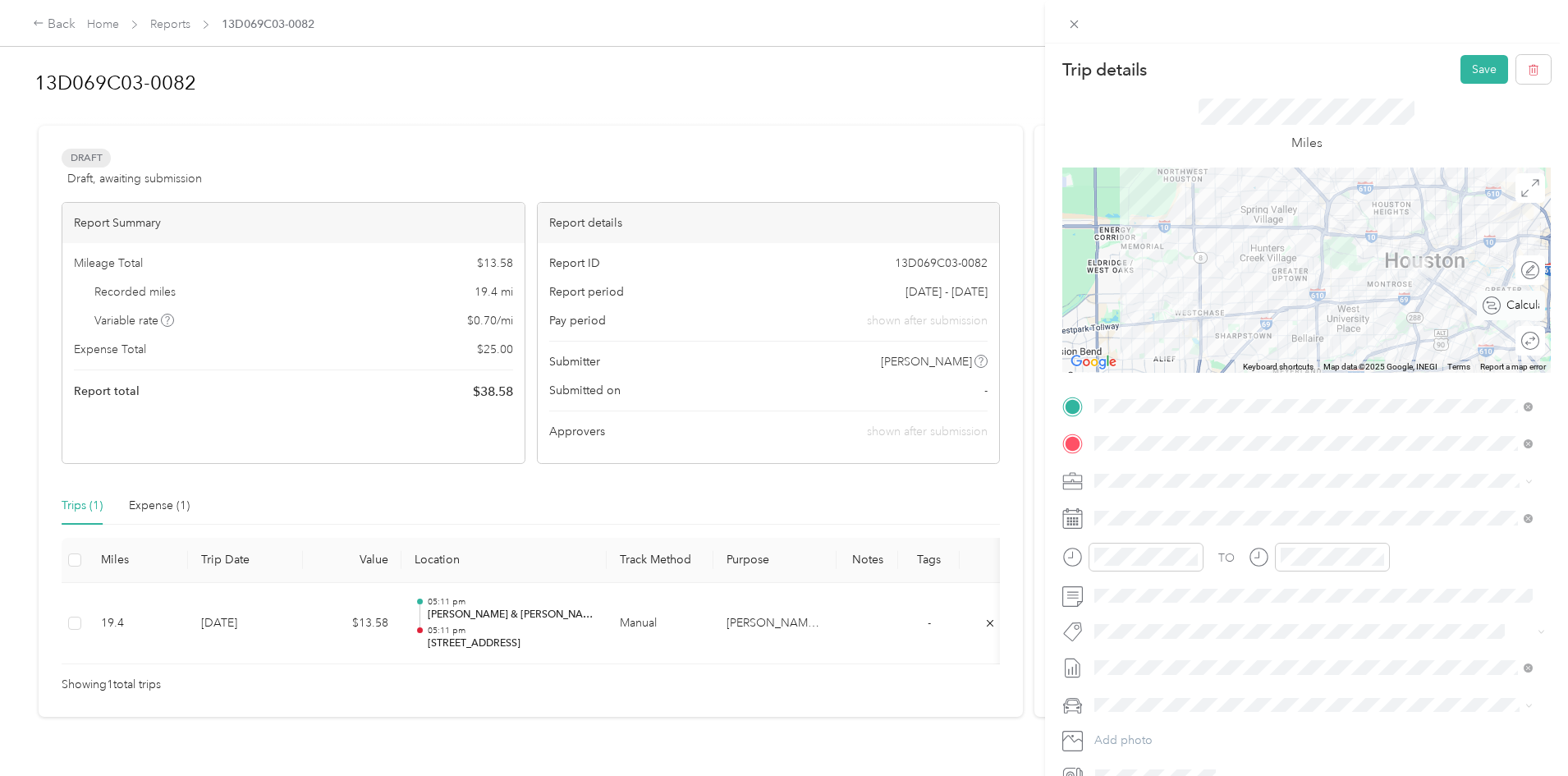
click at [1521, 306] on div "Calculate route" at bounding box center [1520, 306] width 39 height 17
click at [1505, 306] on div at bounding box center [1522, 306] width 34 height 17
click at [1520, 345] on div "Round trip" at bounding box center [1509, 341] width 61 height 17
click at [1517, 342] on div "Round trip" at bounding box center [1476, 341] width 127 height 17
click at [1517, 341] on div "Round trip" at bounding box center [1476, 341] width 127 height 17
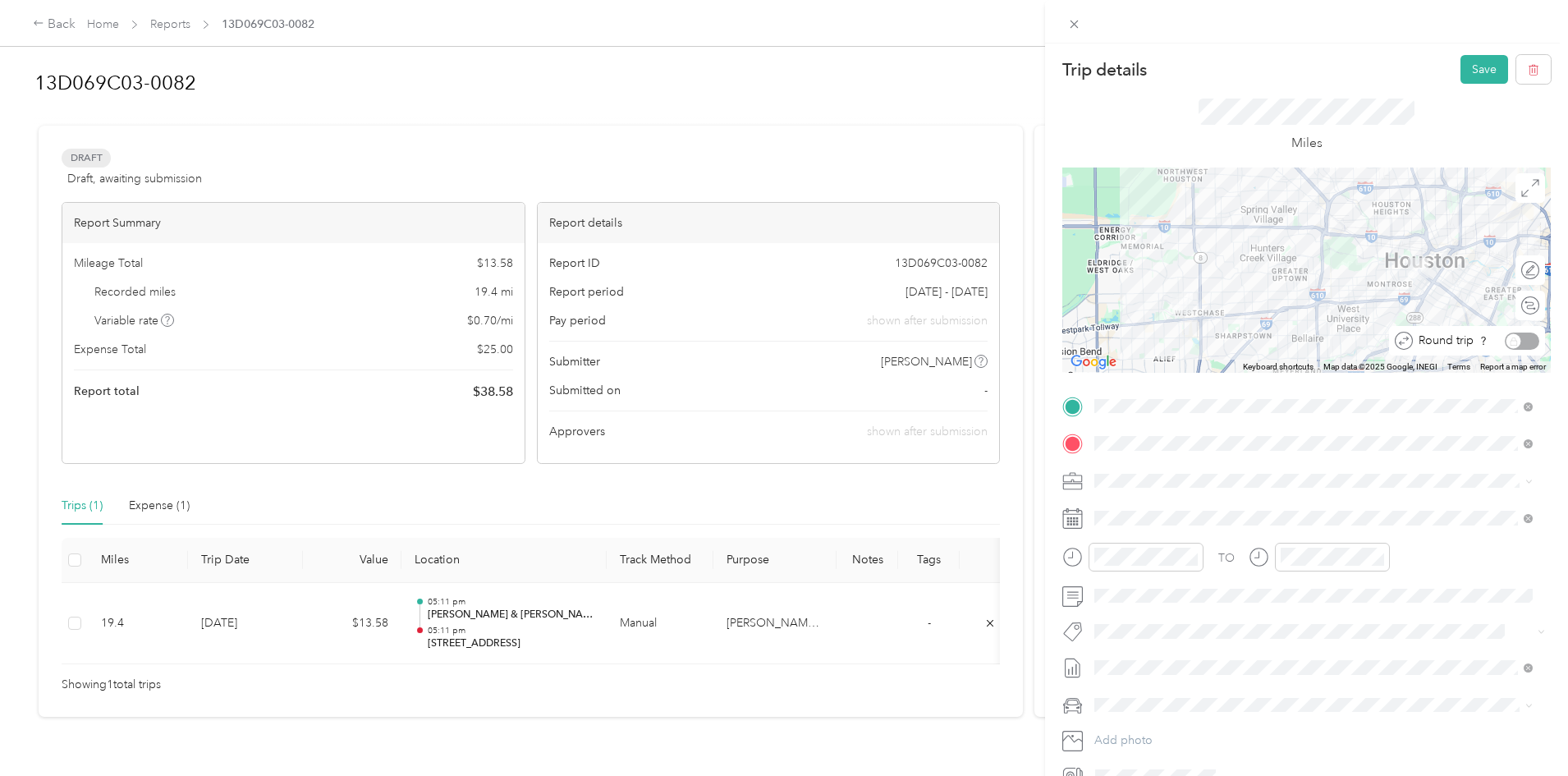
click at [1509, 337] on div "Round trip" at bounding box center [1476, 341] width 127 height 17
click at [1502, 339] on div "Round trip" at bounding box center [1476, 341] width 127 height 17
click at [1512, 338] on div "Round trip" at bounding box center [1476, 341] width 127 height 17
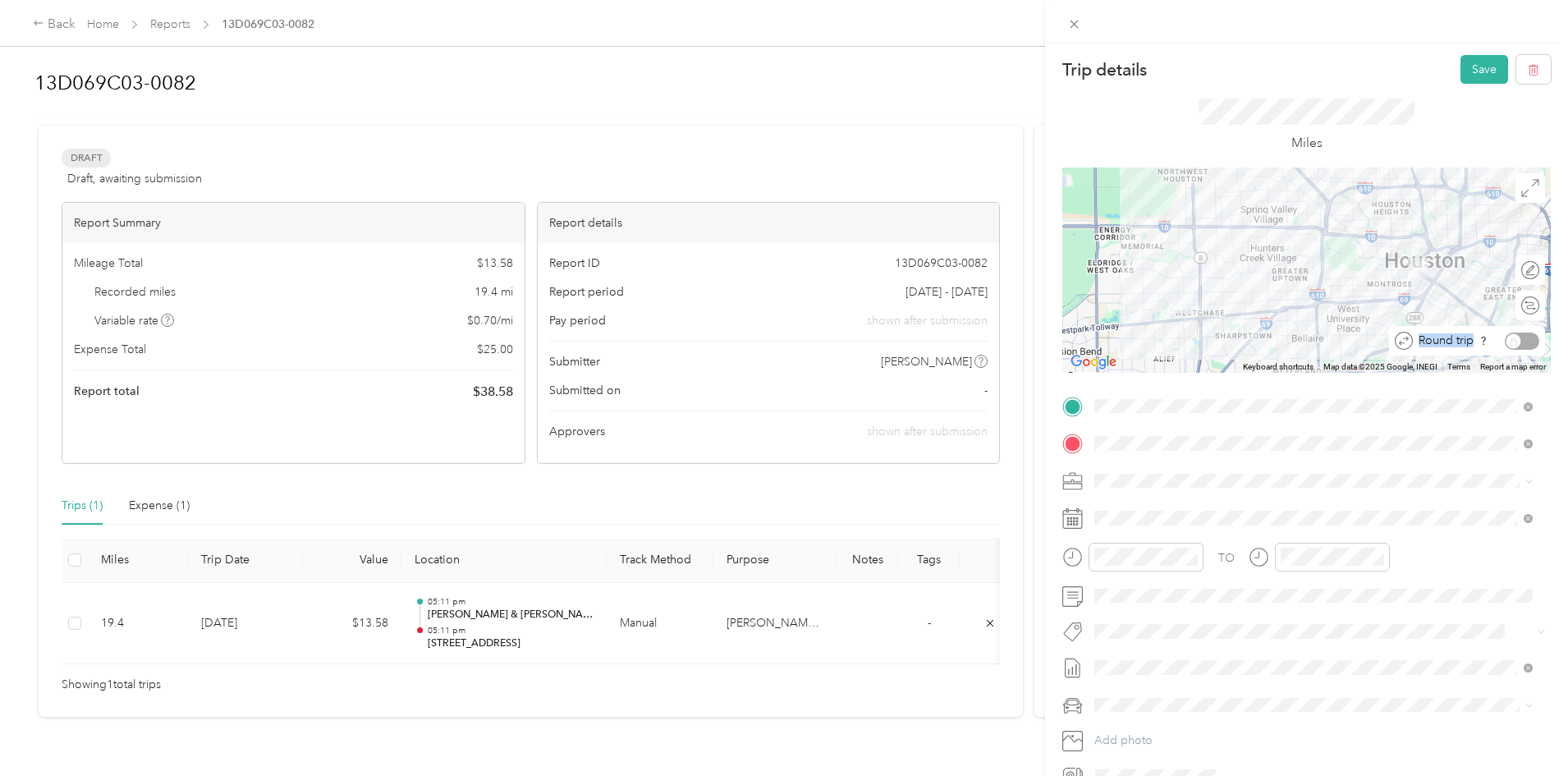
click at [1512, 338] on div "Round trip" at bounding box center [1476, 341] width 127 height 17
click at [1479, 335] on icon at bounding box center [1484, 340] width 9 height 11
click at [1512, 339] on div "Round trip" at bounding box center [1476, 341] width 127 height 17
click at [1460, 349] on div "Round trip" at bounding box center [1476, 341] width 127 height 17
click at [1397, 341] on icon at bounding box center [1403, 340] width 18 height 18
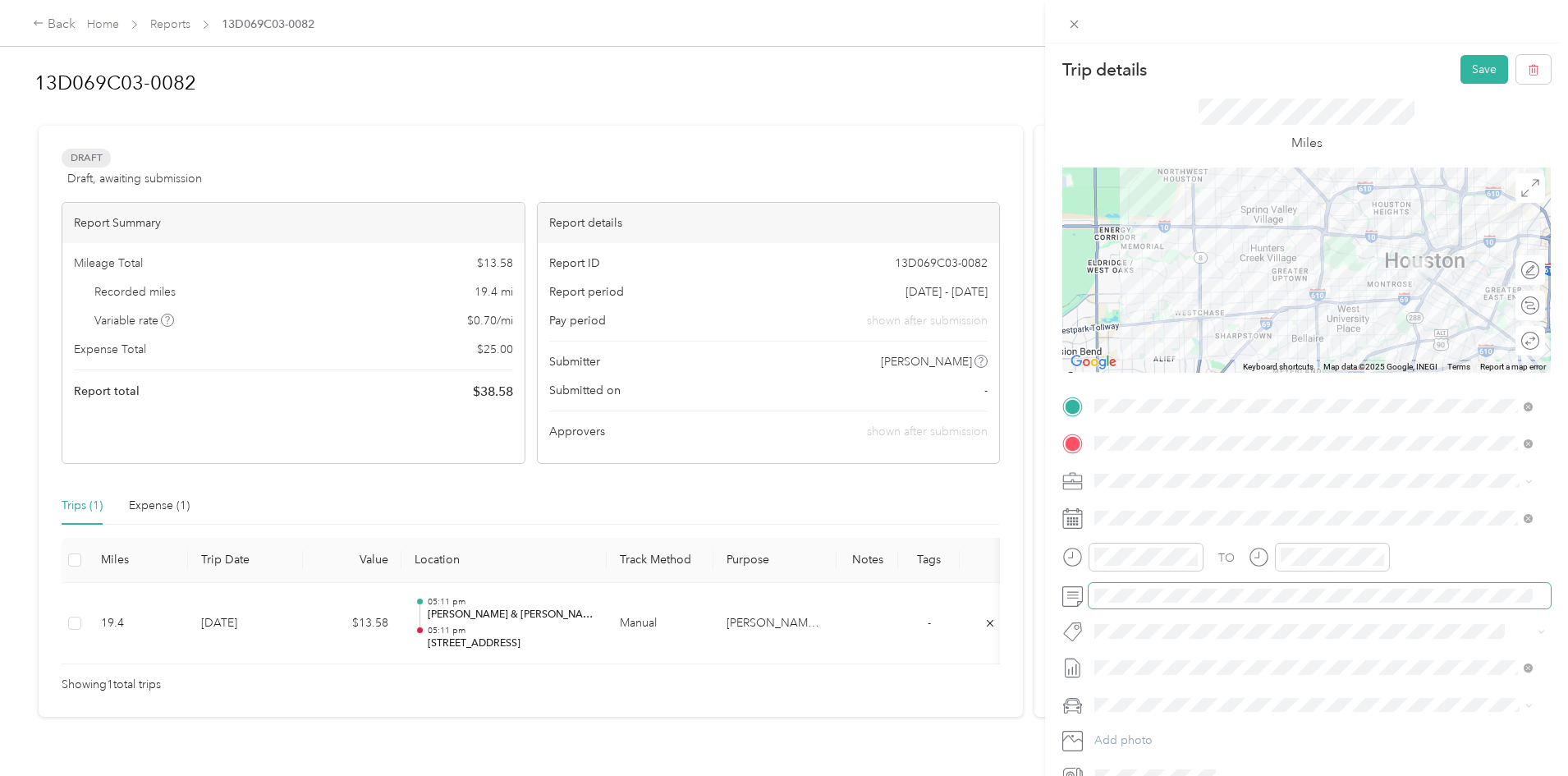
click at [1158, 603] on span at bounding box center [1320, 596] width 463 height 26
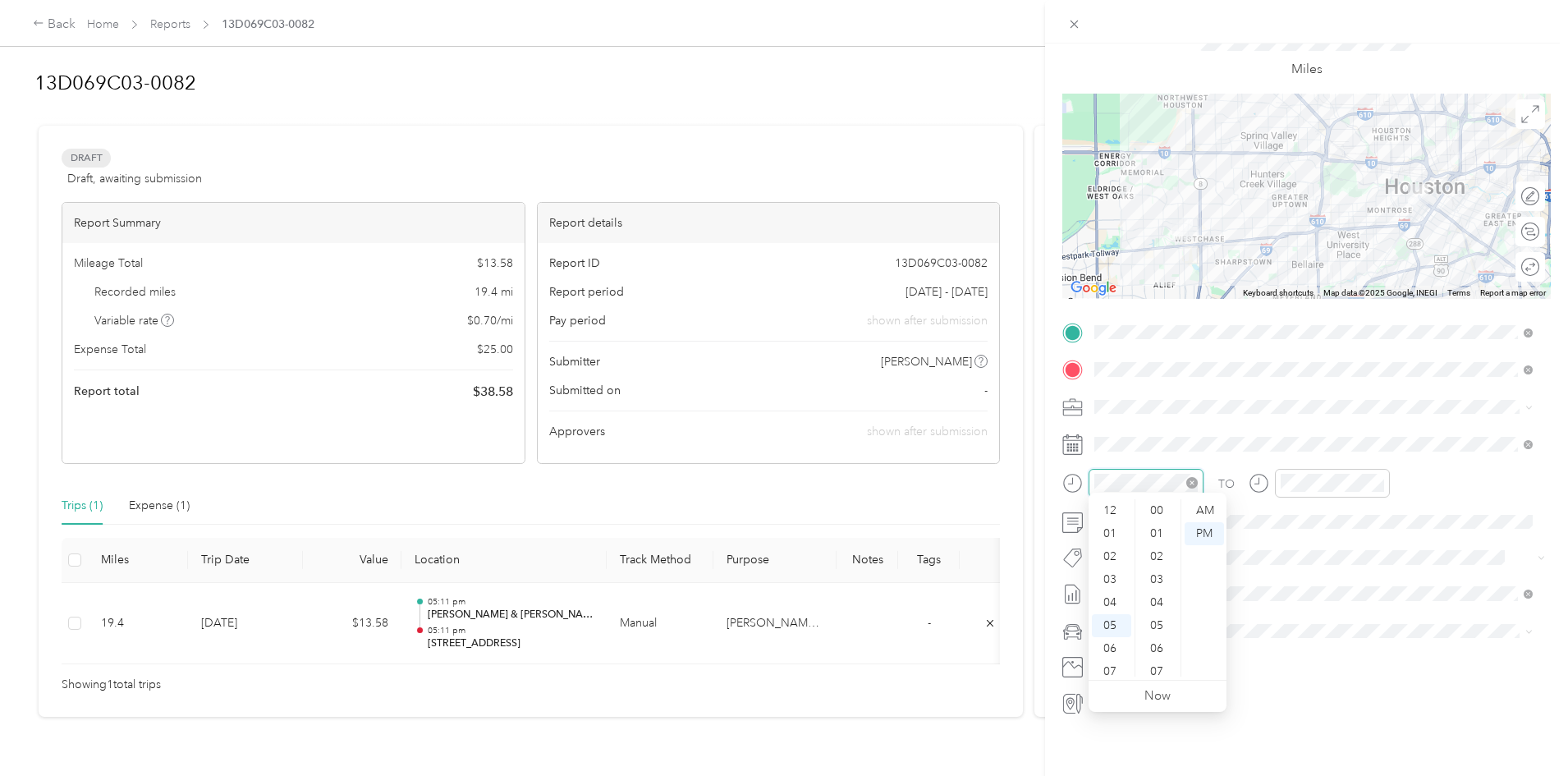
scroll to position [98, 0]
click at [1108, 636] on div "10" at bounding box center [1112, 642] width 40 height 23
click at [1155, 512] on div "00" at bounding box center [1159, 510] width 40 height 23
click at [1206, 512] on div "AM" at bounding box center [1204, 510] width 40 height 23
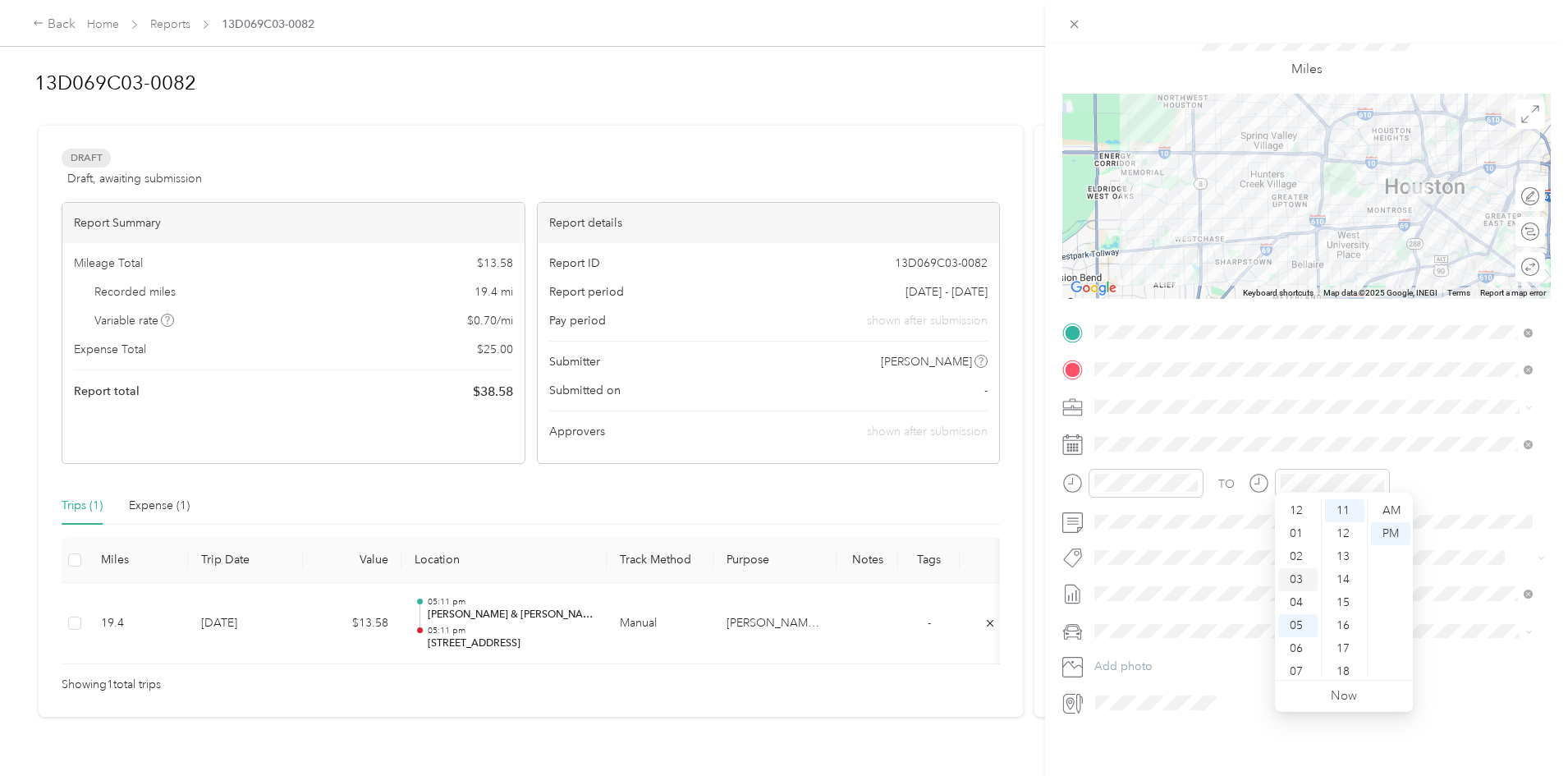
click at [1298, 577] on div "03" at bounding box center [1298, 580] width 40 height 23
click at [1343, 632] on div "45" at bounding box center [1345, 635] width 40 height 23
click at [1387, 534] on div "PM" at bounding box center [1391, 533] width 40 height 23
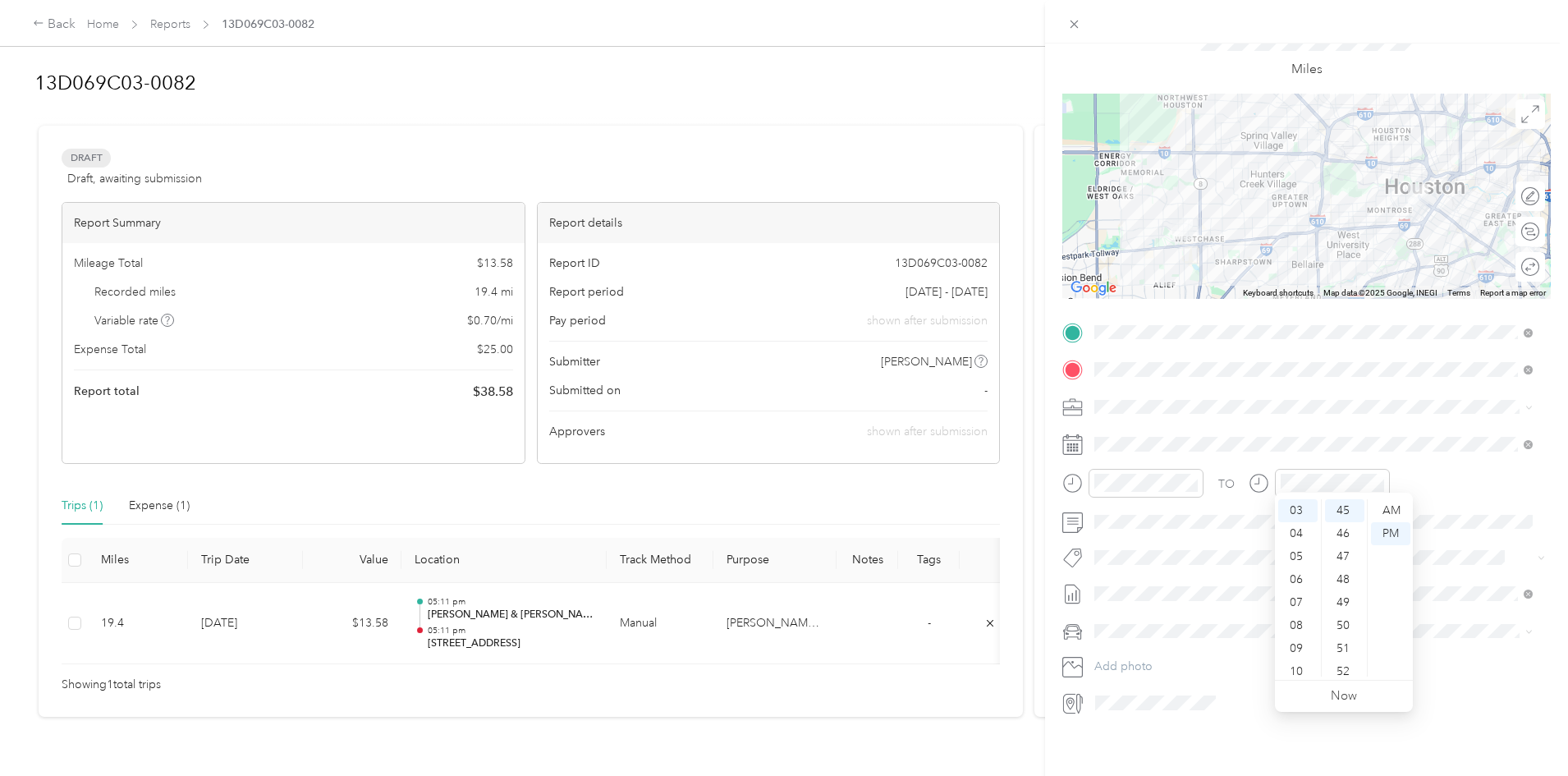
click at [1457, 488] on div "TO" at bounding box center [1306, 488] width 488 height 40
click at [1514, 258] on div "Round trip" at bounding box center [1476, 267] width 127 height 17
click at [1515, 224] on div "Calculate route" at bounding box center [1530, 232] width 29 height 29
click at [1517, 223] on div at bounding box center [1523, 232] width 33 height 17
click at [1509, 255] on div "Round trip" at bounding box center [1506, 267] width 78 height 29
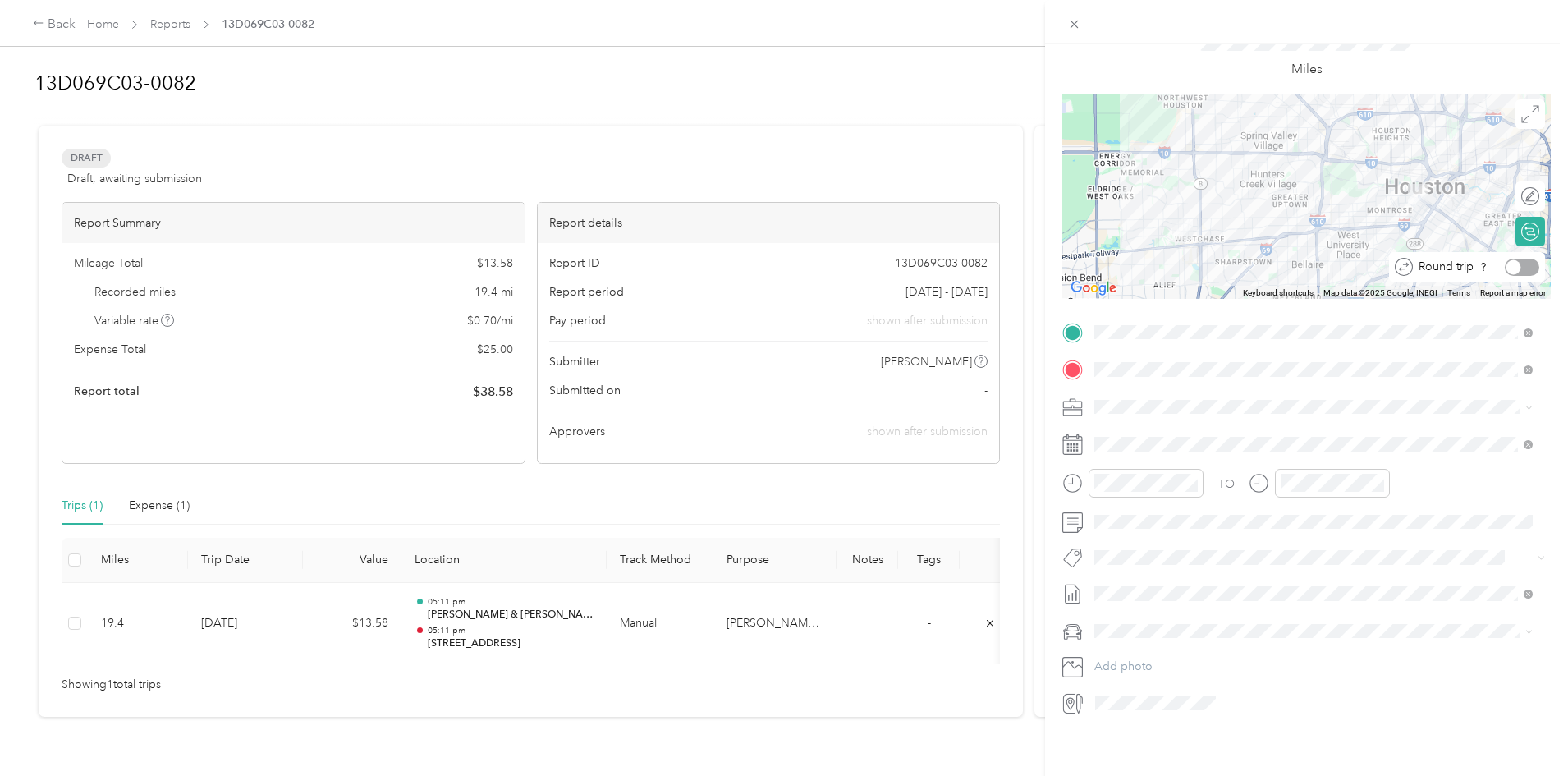
click at [1512, 258] on div at bounding box center [1522, 267] width 34 height 17
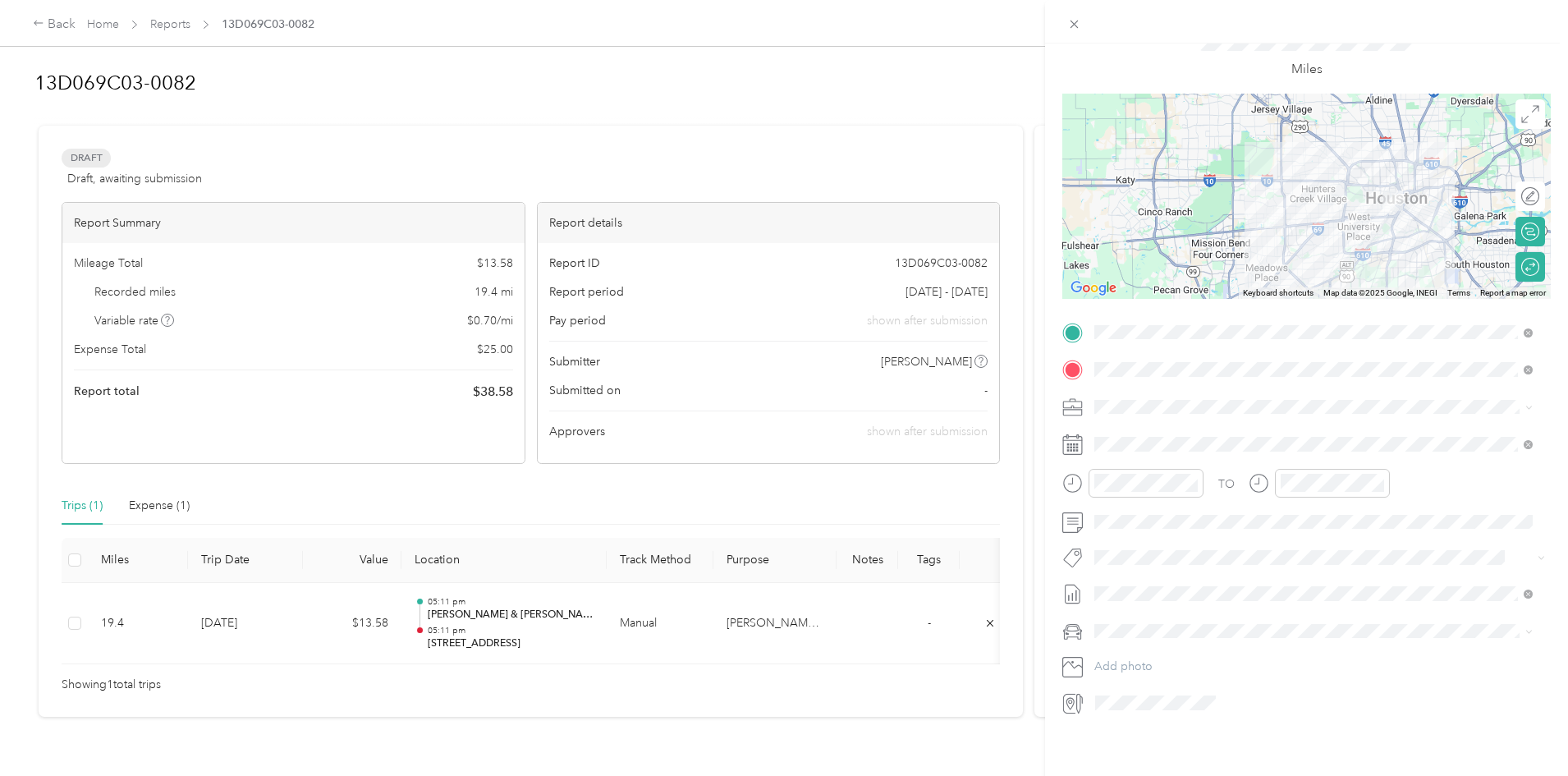
scroll to position [0, 0]
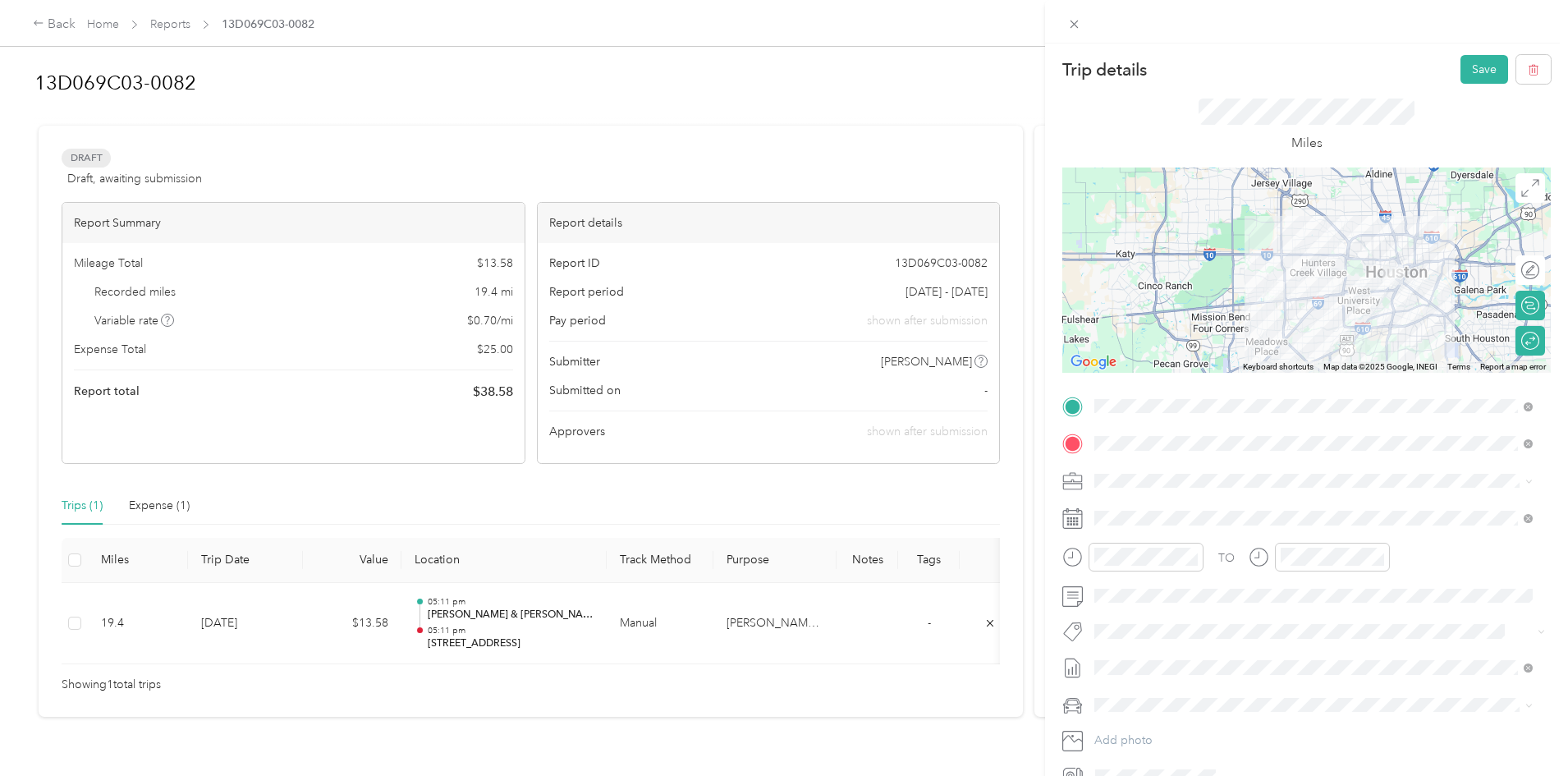
click at [1313, 259] on div at bounding box center [1306, 270] width 488 height 205
click at [1276, 269] on div at bounding box center [1306, 270] width 488 height 205
click at [1526, 340] on div at bounding box center [1531, 340] width 15 height 15
click at [1526, 340] on div at bounding box center [1522, 341] width 34 height 17
click at [1526, 340] on div at bounding box center [1531, 340] width 15 height 15
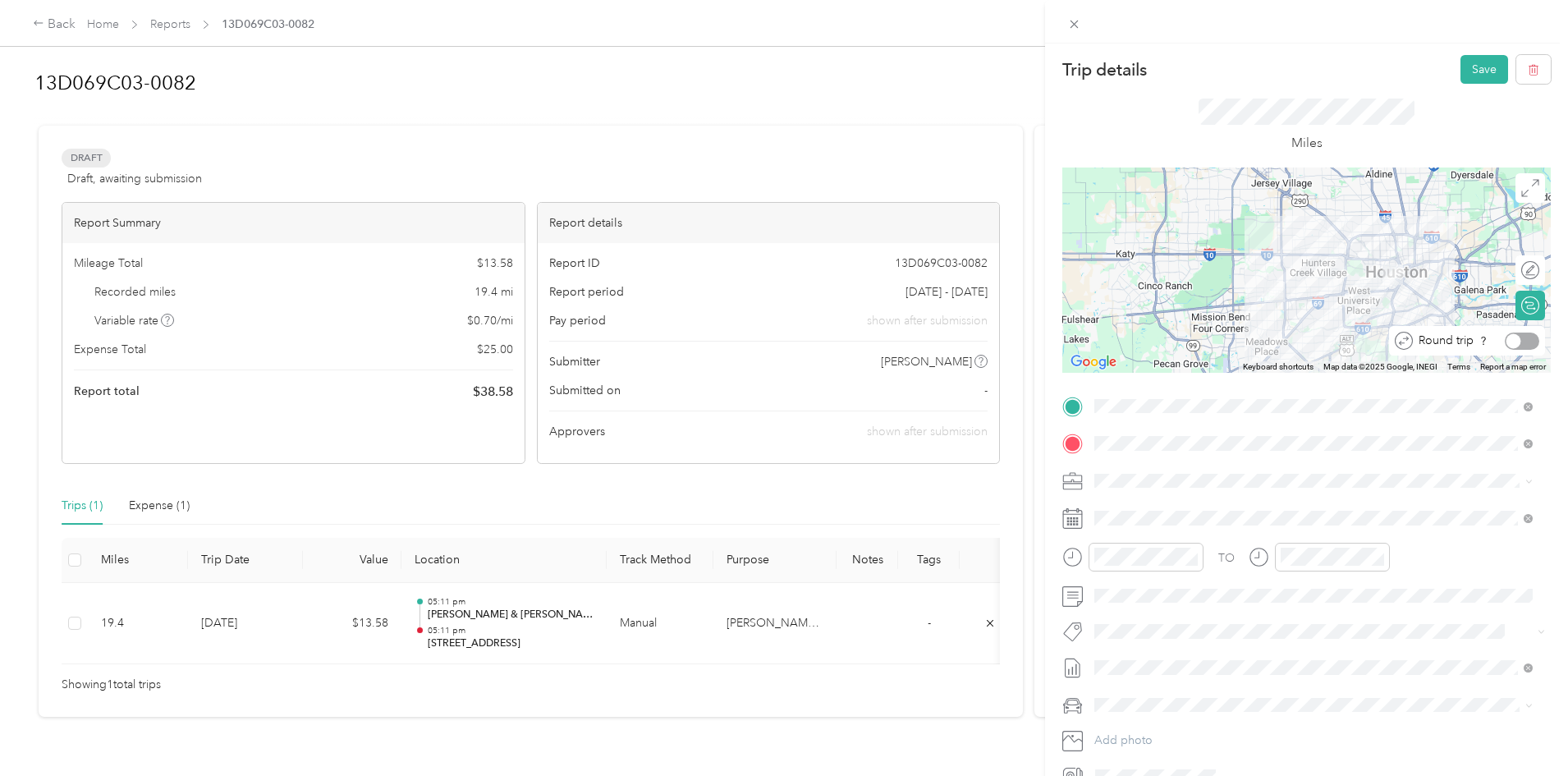
click at [1523, 341] on div at bounding box center [1522, 341] width 34 height 17
click at [1524, 341] on div at bounding box center [1531, 340] width 15 height 15
click at [1277, 259] on div at bounding box center [1306, 270] width 488 height 205
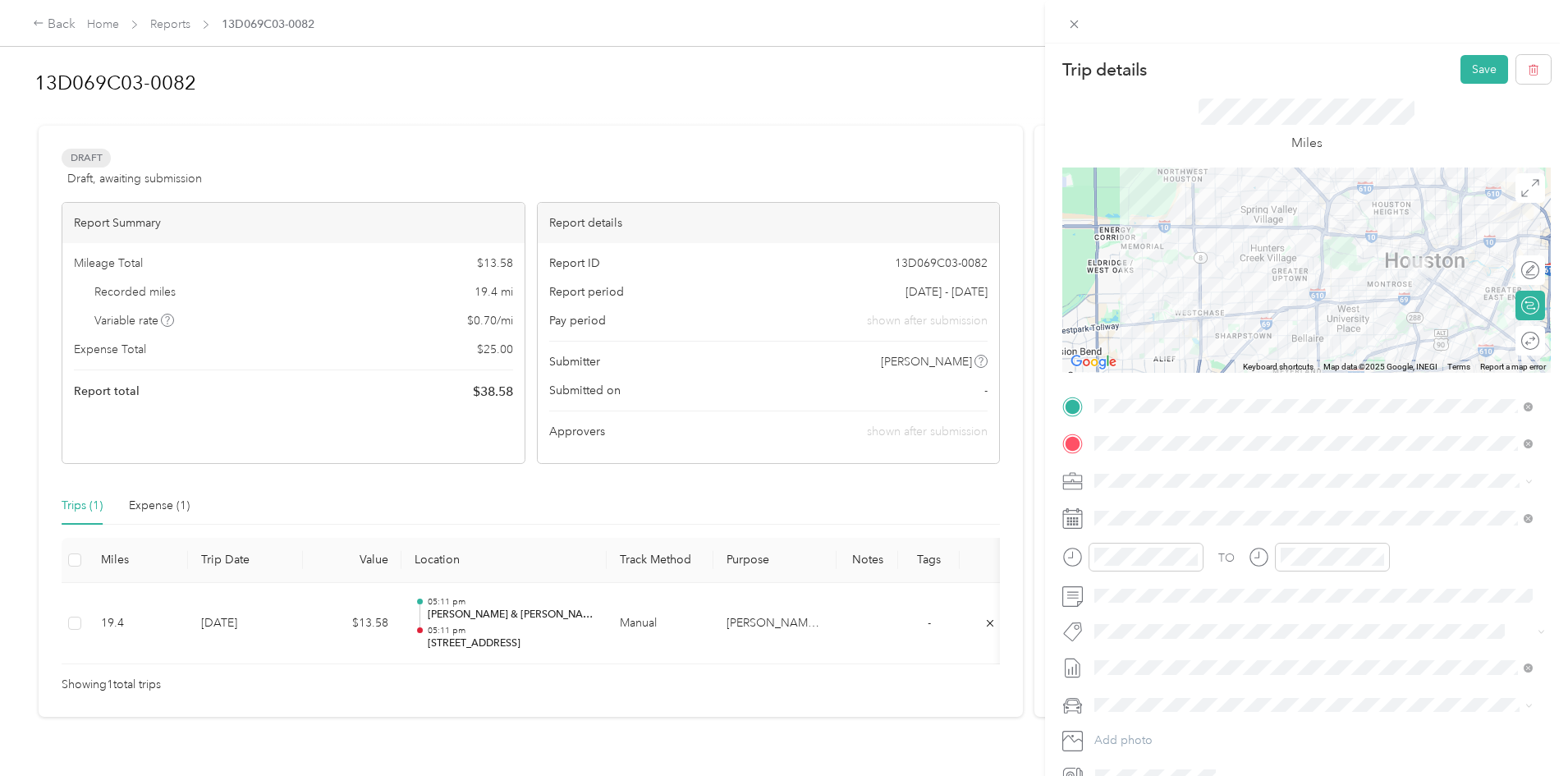
click at [1422, 243] on div at bounding box center [1306, 270] width 488 height 205
click at [1524, 303] on div at bounding box center [1531, 305] width 15 height 15
click at [1512, 345] on div "Round trip" at bounding box center [1486, 341] width 107 height 17
click at [1509, 341] on div "Round trip" at bounding box center [1476, 341] width 127 height 17
click at [1512, 341] on div "Round trip" at bounding box center [1476, 341] width 127 height 17
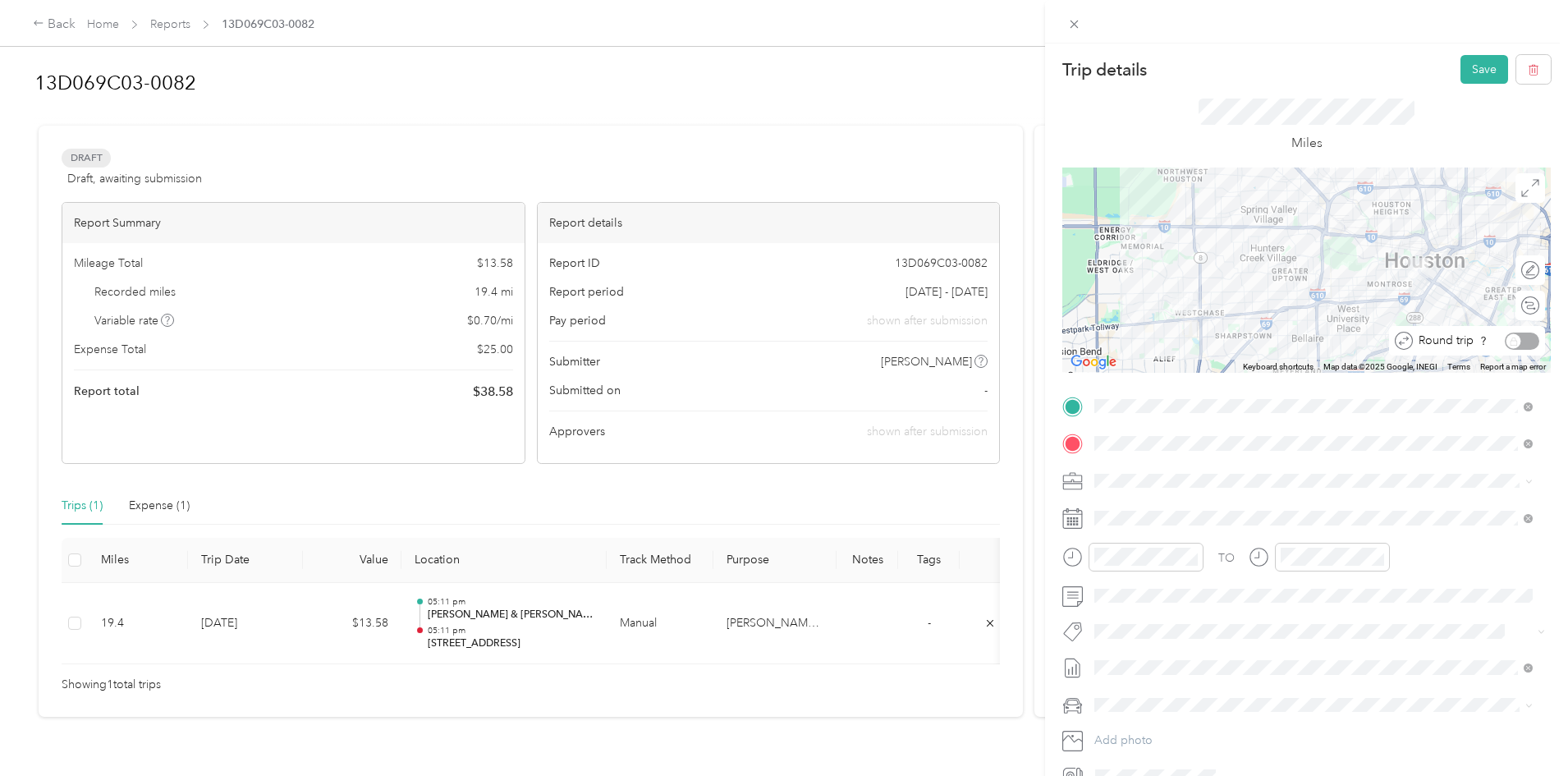
click at [1512, 341] on div "Round trip" at bounding box center [1476, 341] width 127 height 17
click at [1546, 307] on span "Calculate route" at bounding box center [1584, 305] width 78 height 11
click at [1512, 307] on div at bounding box center [1522, 306] width 34 height 17
click at [1519, 346] on div "Round trip" at bounding box center [1530, 340] width 29 height 29
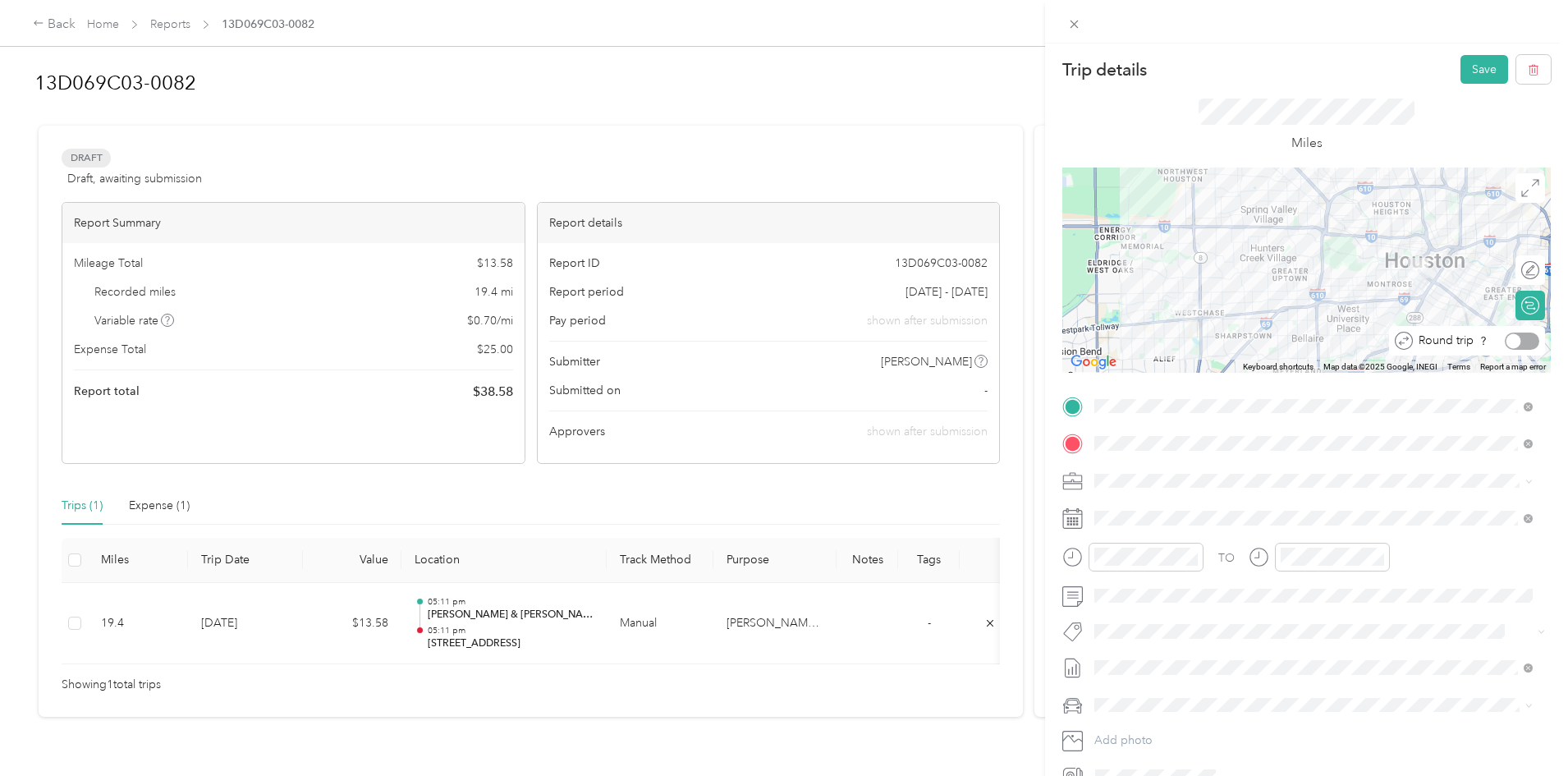
drag, startPoint x: 1503, startPoint y: 336, endPoint x: 1528, endPoint y: 332, distance: 25.3
click at [1528, 332] on div "Round trip" at bounding box center [1467, 340] width 156 height 29
click at [1515, 344] on div at bounding box center [1522, 341] width 34 height 17
click at [1472, 67] on button "Save" at bounding box center [1484, 69] width 47 height 28
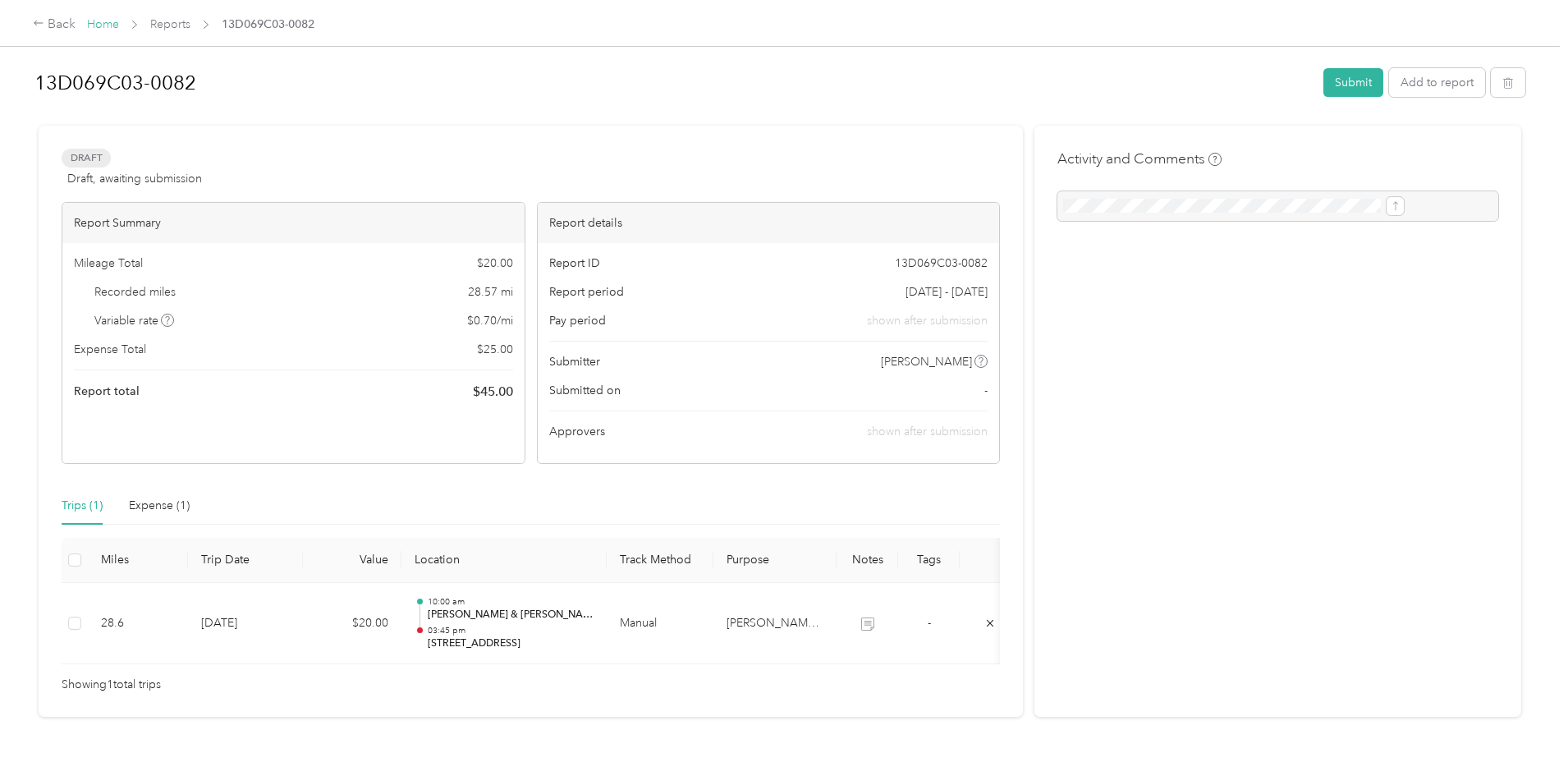
click at [119, 23] on link "Home" at bounding box center [103, 24] width 32 height 14
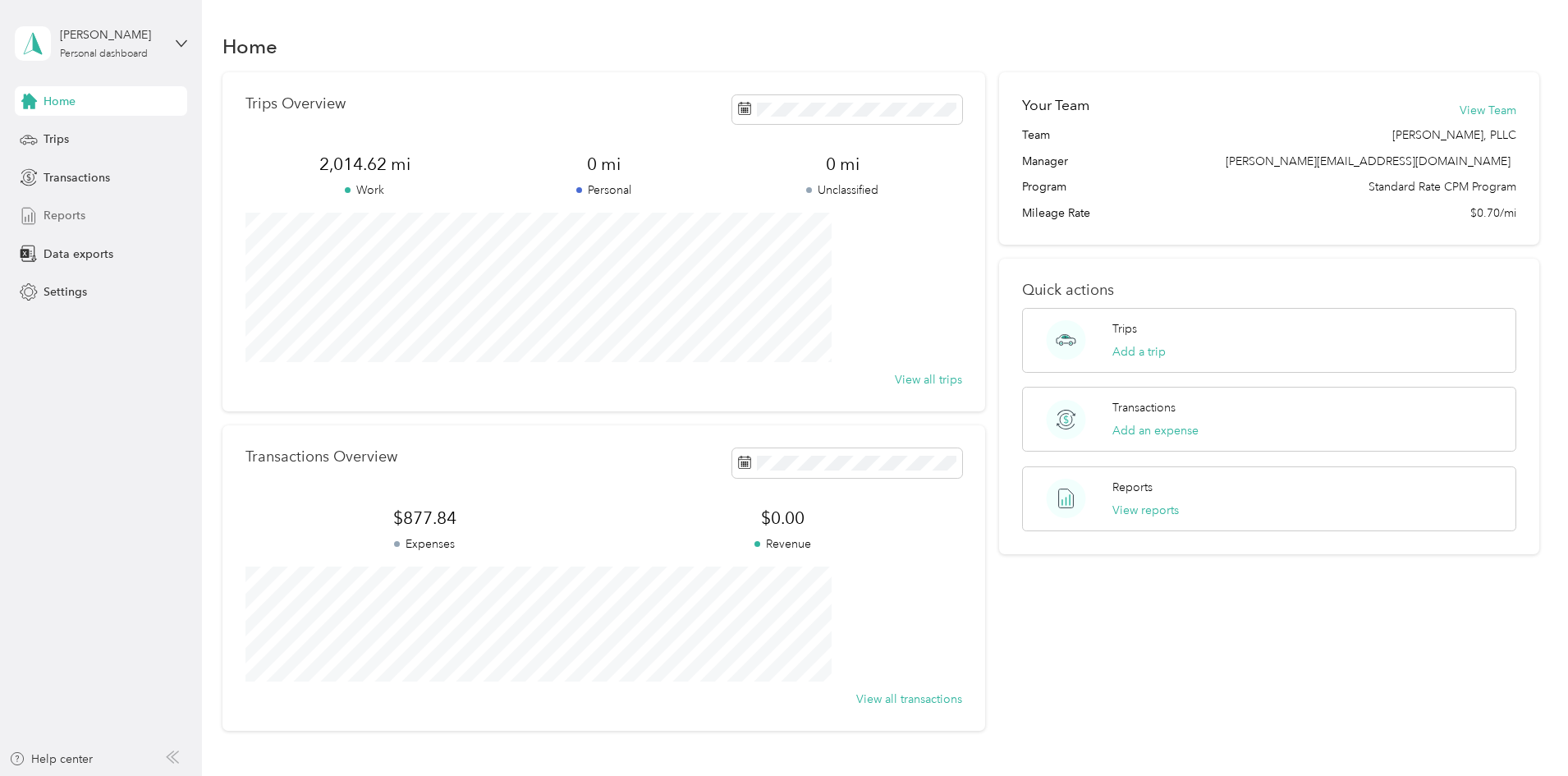
click at [46, 210] on span "Reports" at bounding box center [65, 215] width 42 height 17
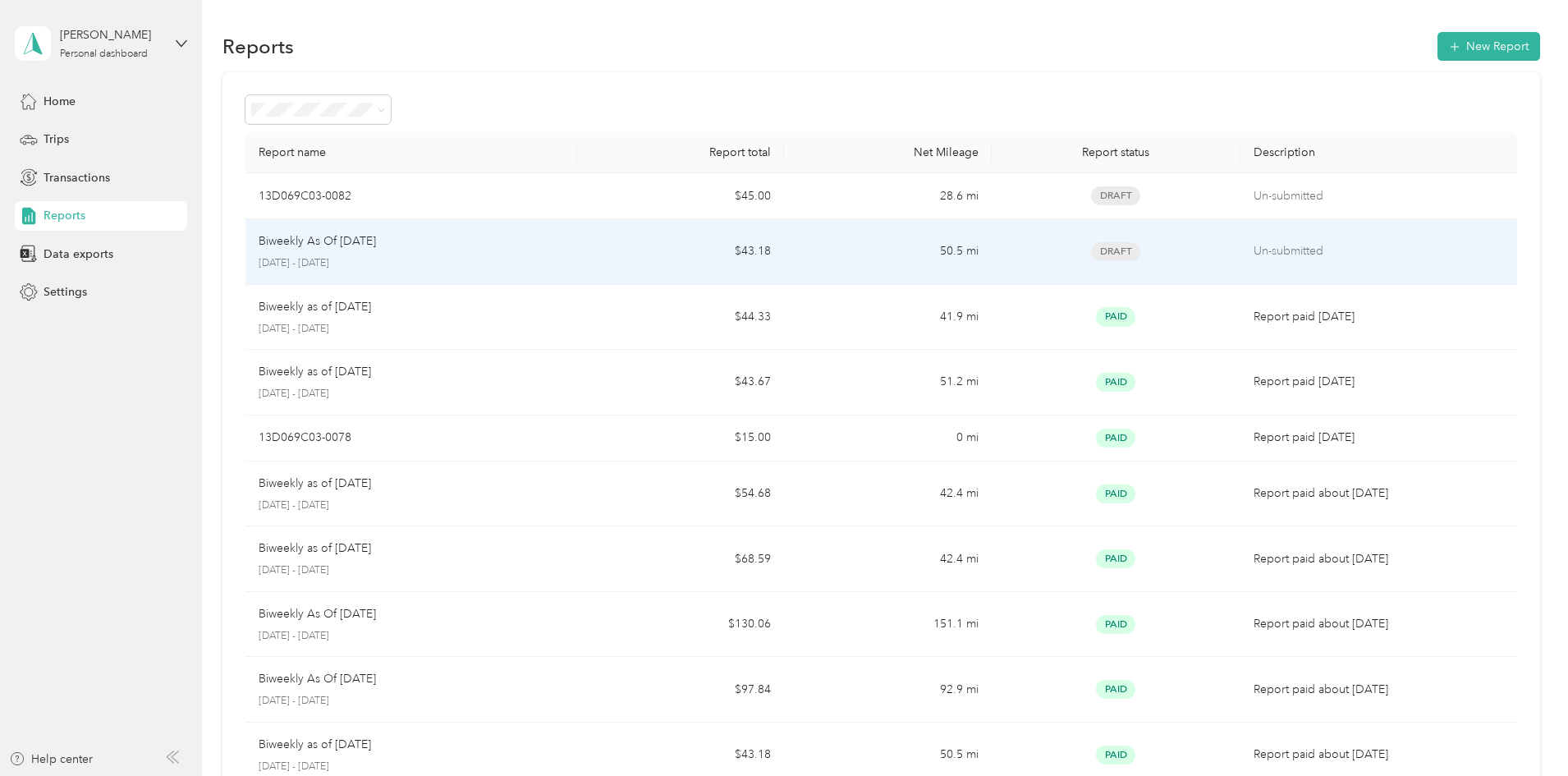
click at [564, 239] on div "Biweekly As Of [DATE]" at bounding box center [411, 241] width 306 height 18
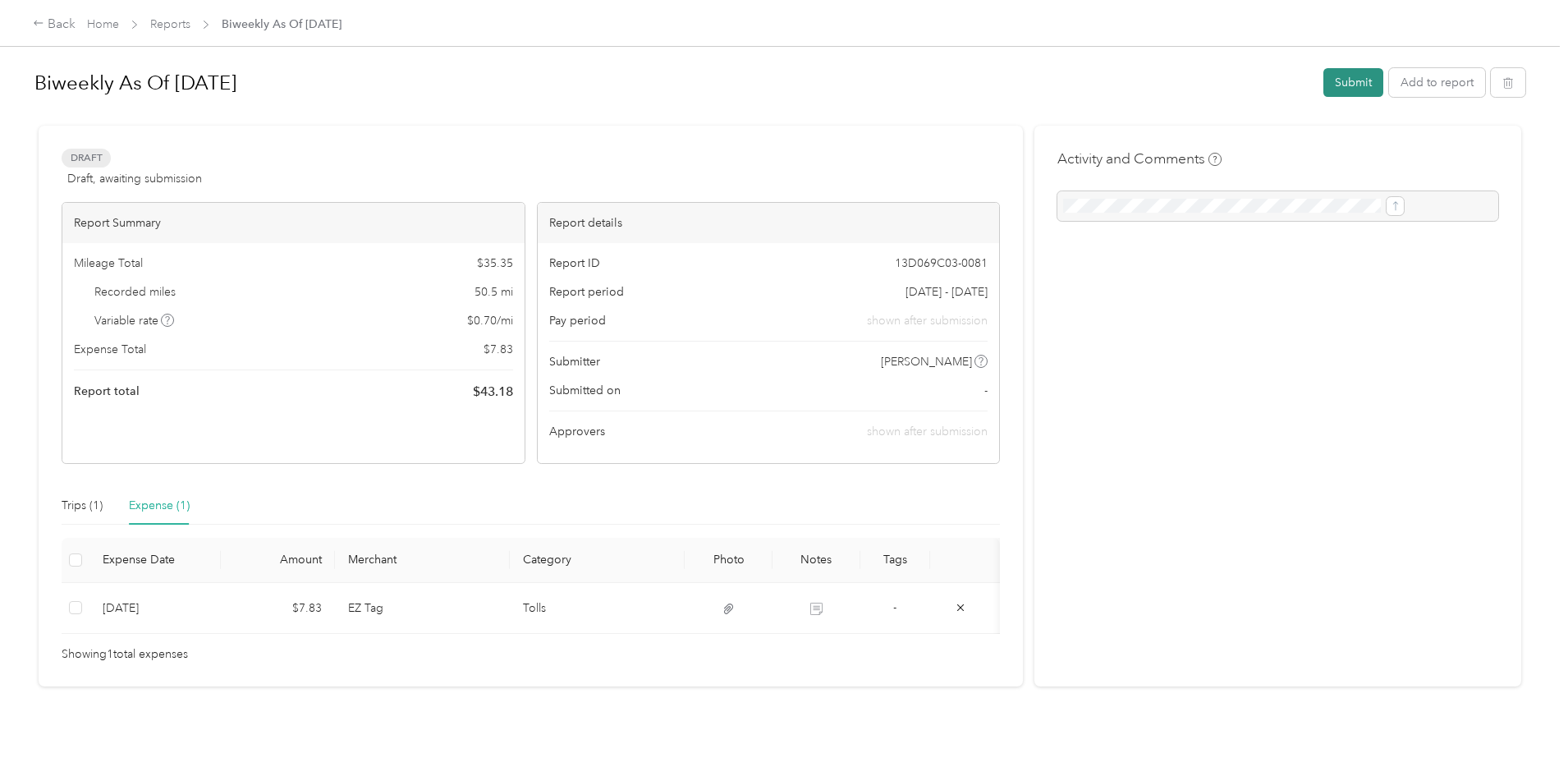
click at [1323, 78] on button "Submit" at bounding box center [1353, 82] width 60 height 28
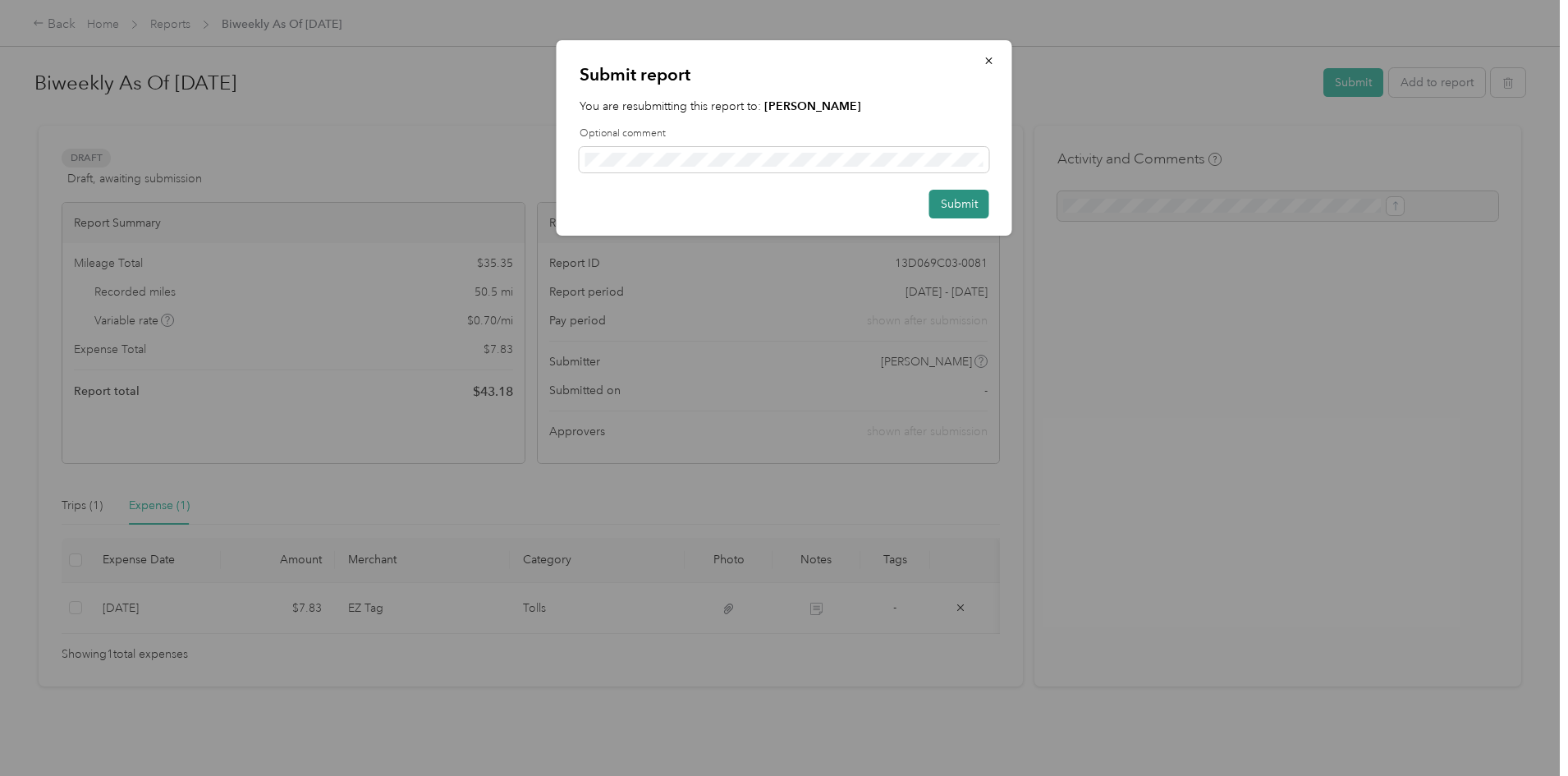
click at [952, 202] on button "Submit" at bounding box center [960, 203] width 60 height 28
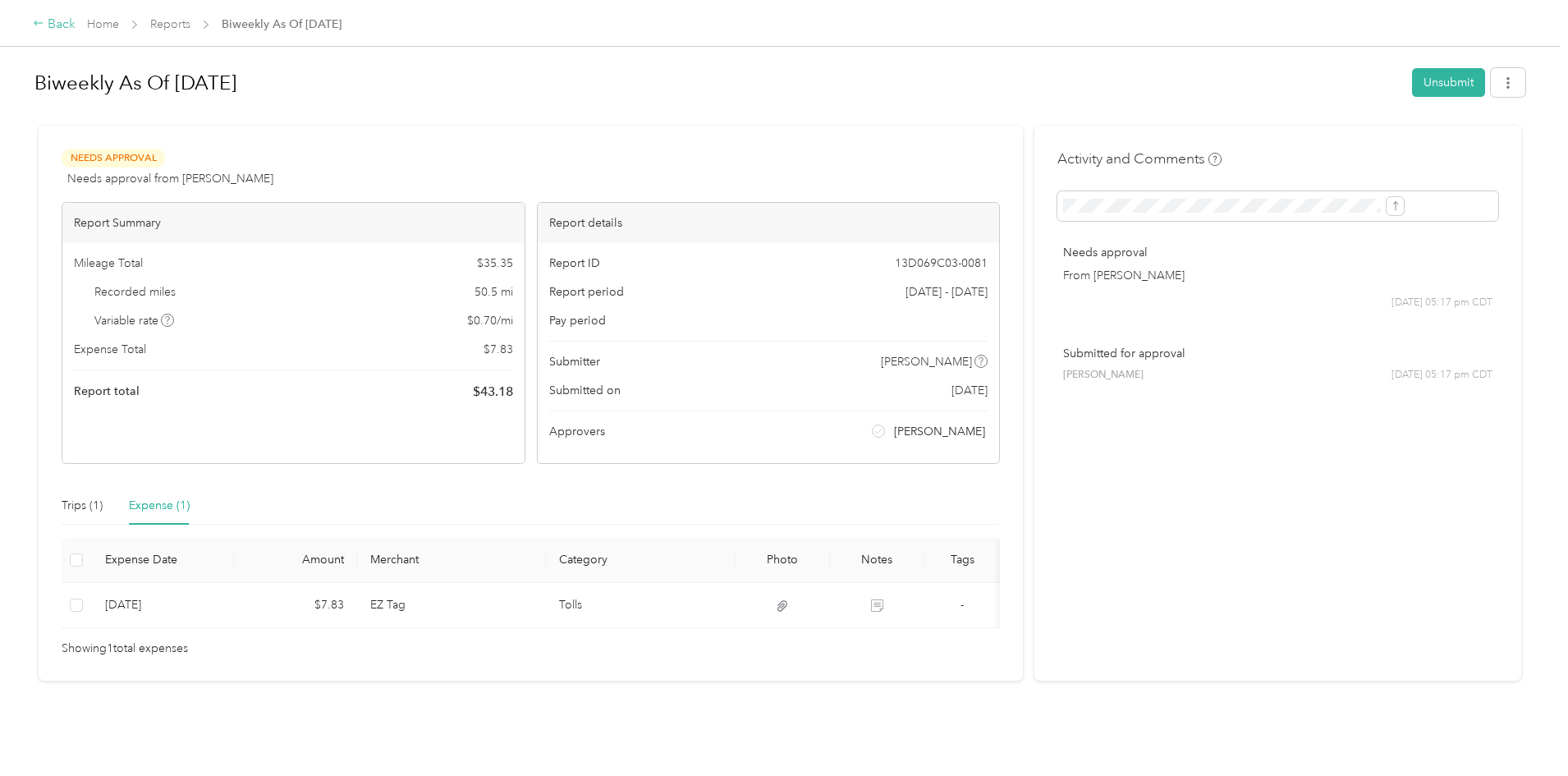
click at [76, 26] on div "Back" at bounding box center [54, 24] width 43 height 20
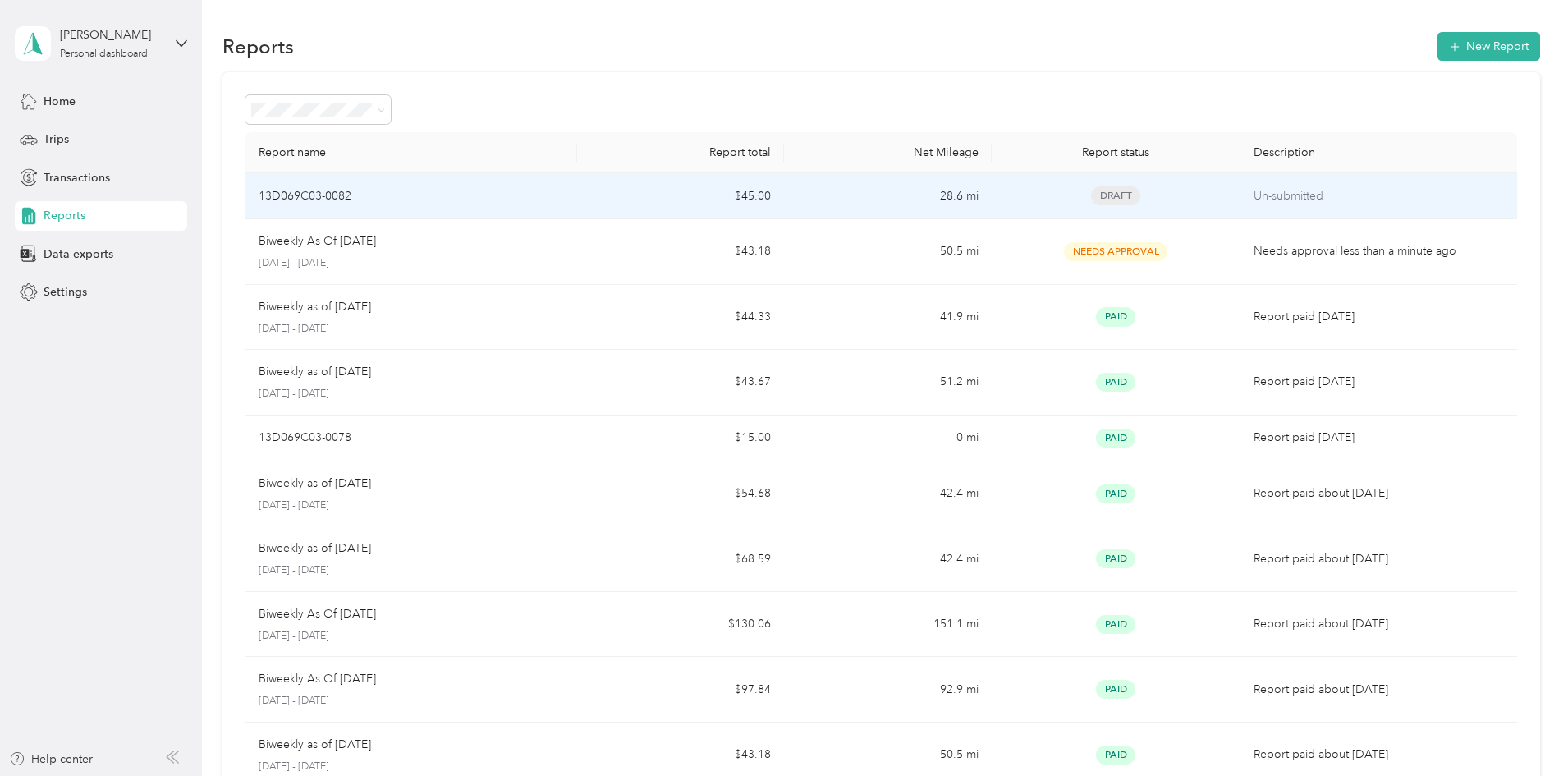
click at [507, 188] on div "13D069C03-0082" at bounding box center [411, 196] width 306 height 18
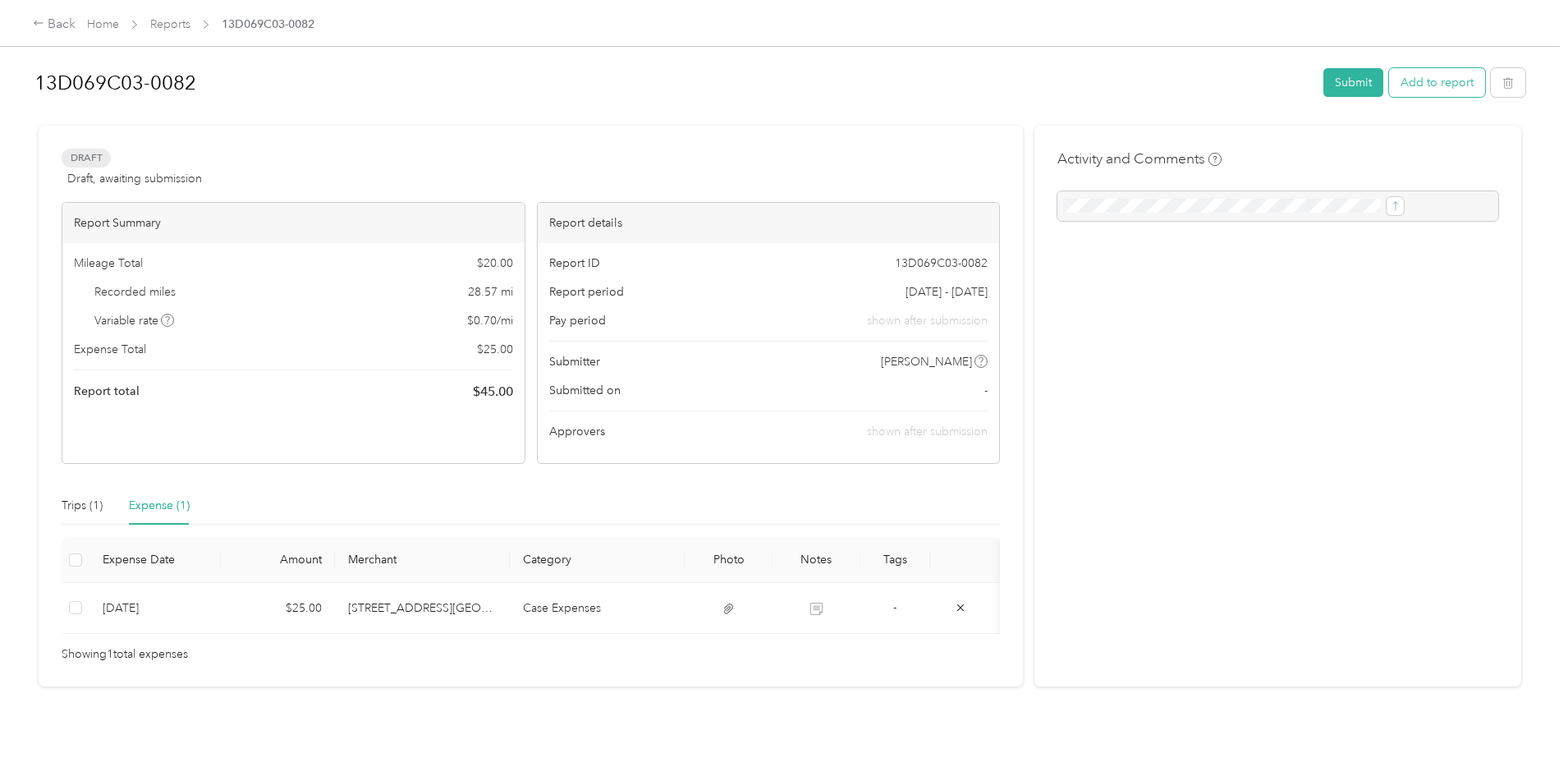
click at [1390, 69] on button "Add to report" at bounding box center [1438, 82] width 96 height 28
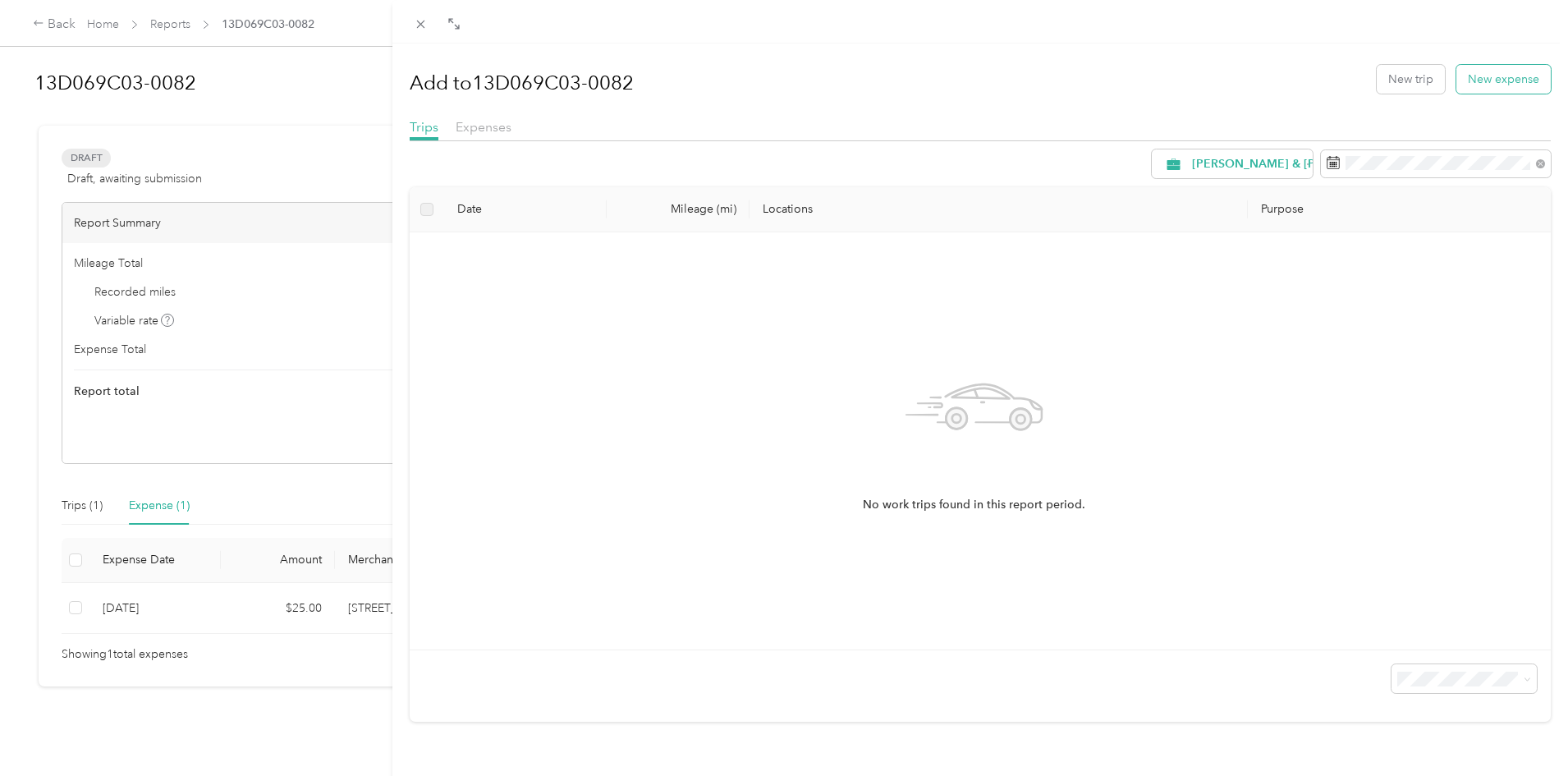
click at [1472, 78] on button "New expense" at bounding box center [1504, 78] width 95 height 28
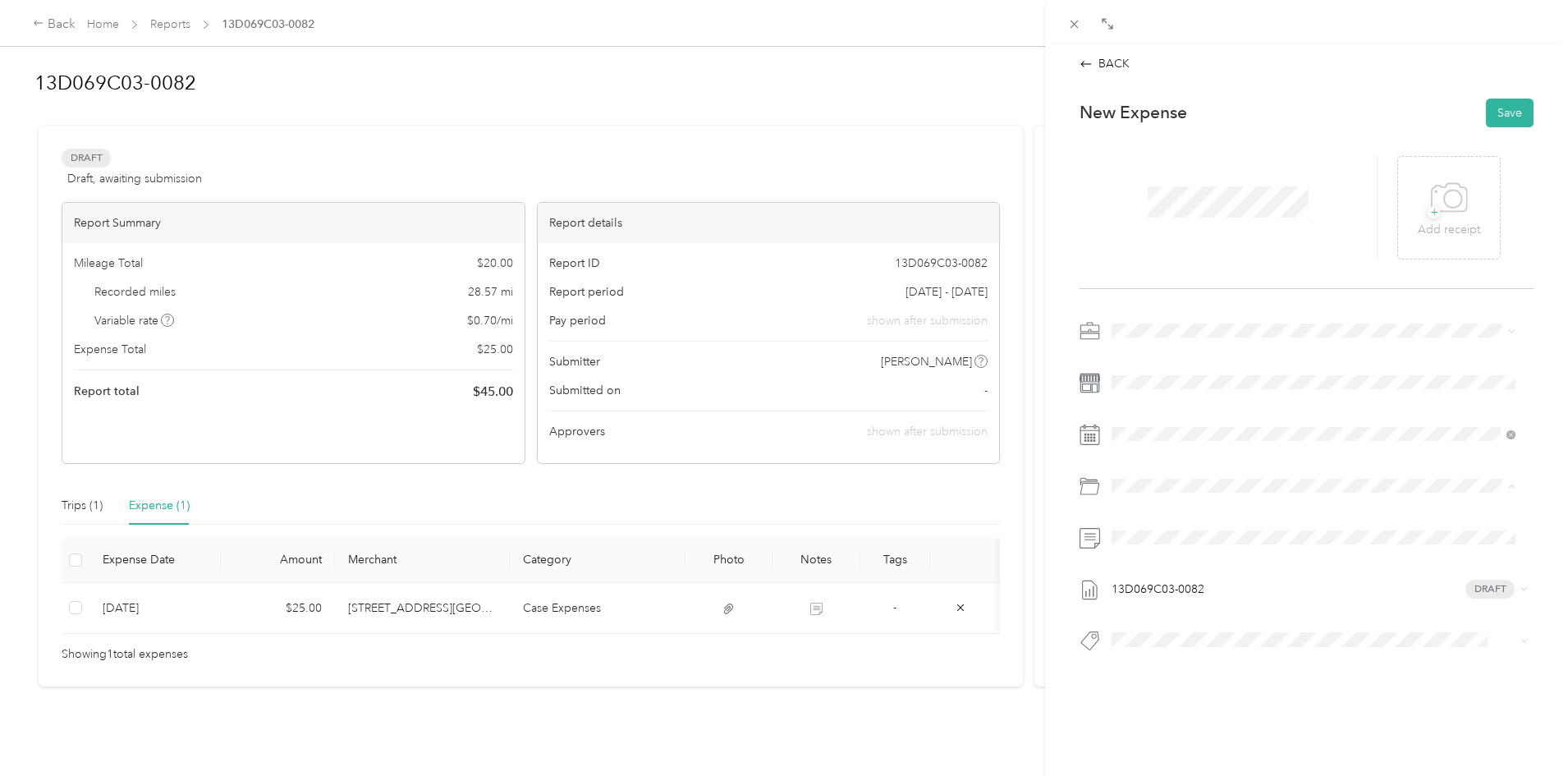
click at [1164, 663] on span "Tolls" at bounding box center [1167, 667] width 23 height 14
click at [900, 543] on div "BACK This expense cannot be edited because it is either under review, approved,…" at bounding box center [784, 388] width 1568 height 776
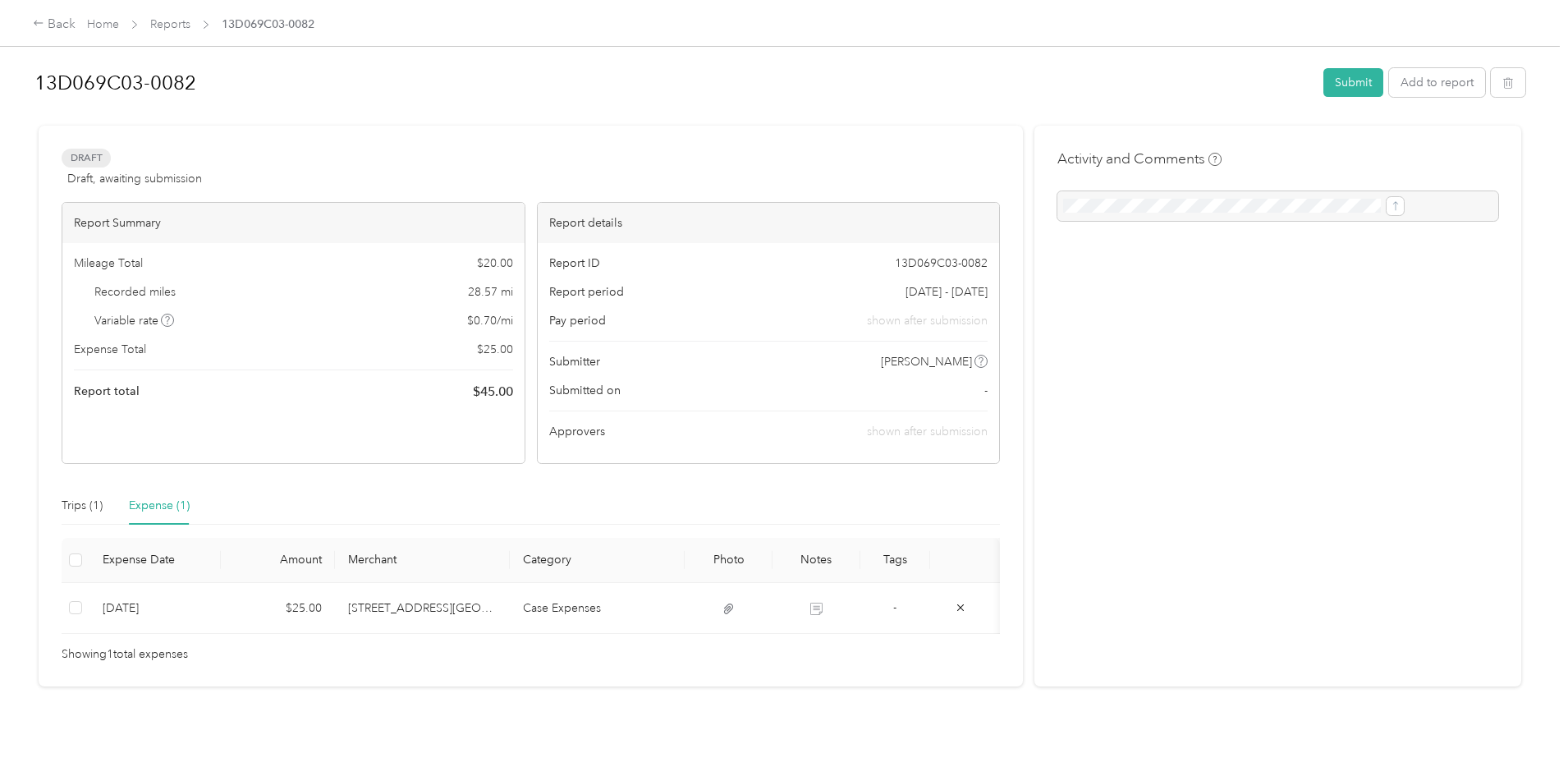
click at [190, 507] on div "Expense (1)" at bounding box center [159, 506] width 61 height 18
click at [190, 515] on div "Expense (1)" at bounding box center [159, 506] width 61 height 38
click at [1390, 76] on button "Add to report" at bounding box center [1438, 82] width 96 height 28
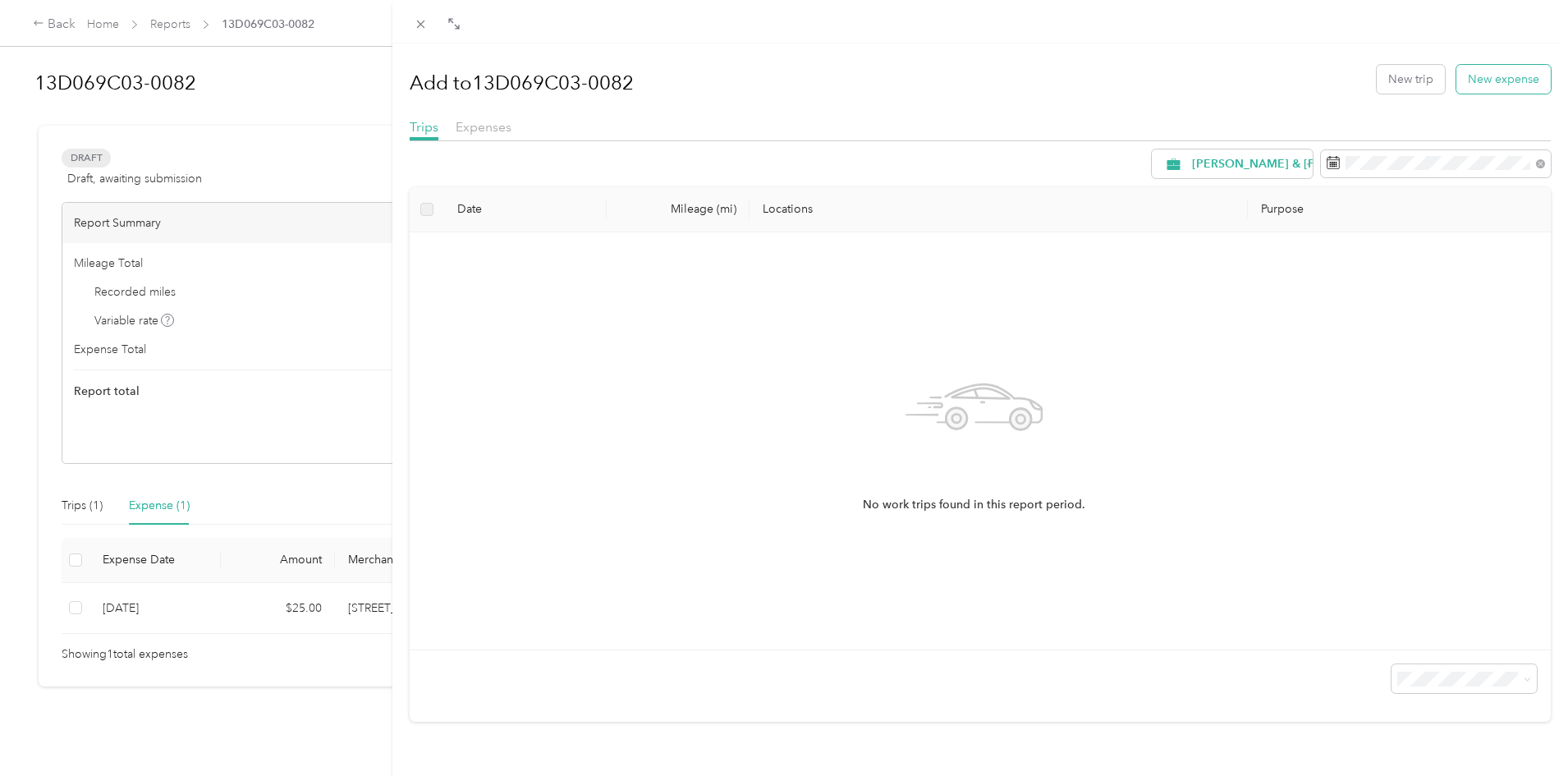
click at [1490, 75] on button "New expense" at bounding box center [1504, 78] width 95 height 28
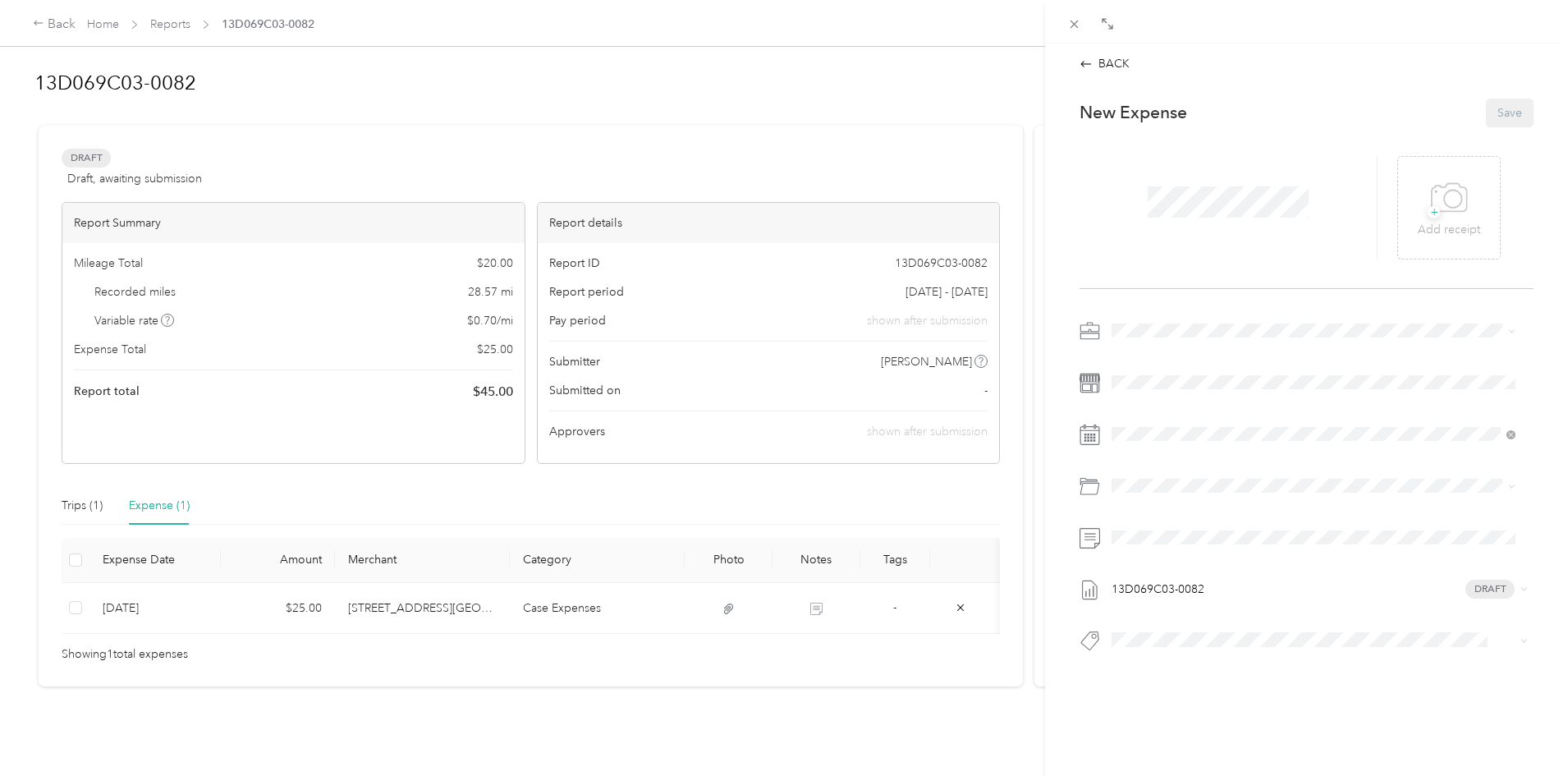
click at [1129, 203] on div at bounding box center [1229, 208] width 298 height 103
click at [1174, 668] on span "Tolls" at bounding box center [1167, 667] width 23 height 14
click at [1496, 109] on button "Save" at bounding box center [1509, 112] width 47 height 28
